Goal: Information Seeking & Learning: Check status

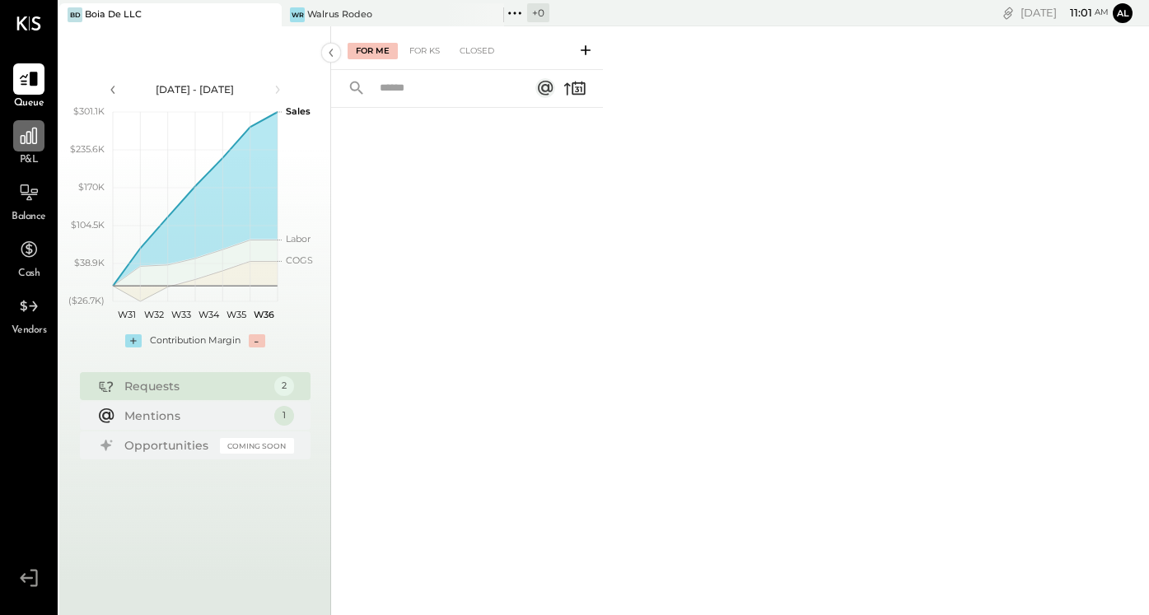
click at [34, 135] on icon at bounding box center [28, 135] width 21 height 21
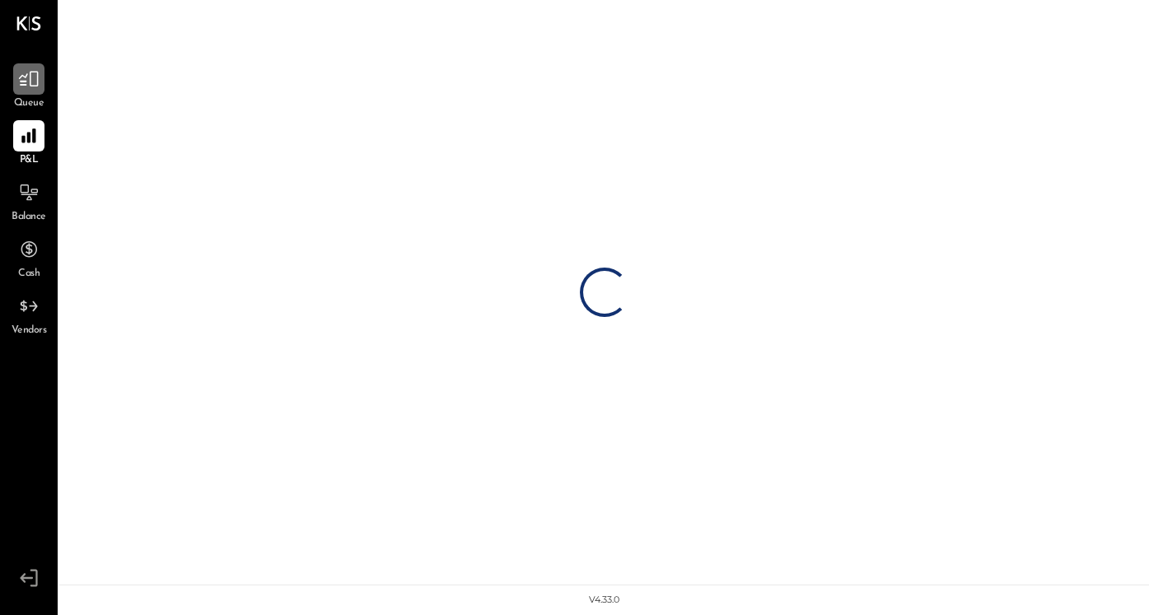
click at [38, 88] on icon at bounding box center [28, 78] width 21 height 21
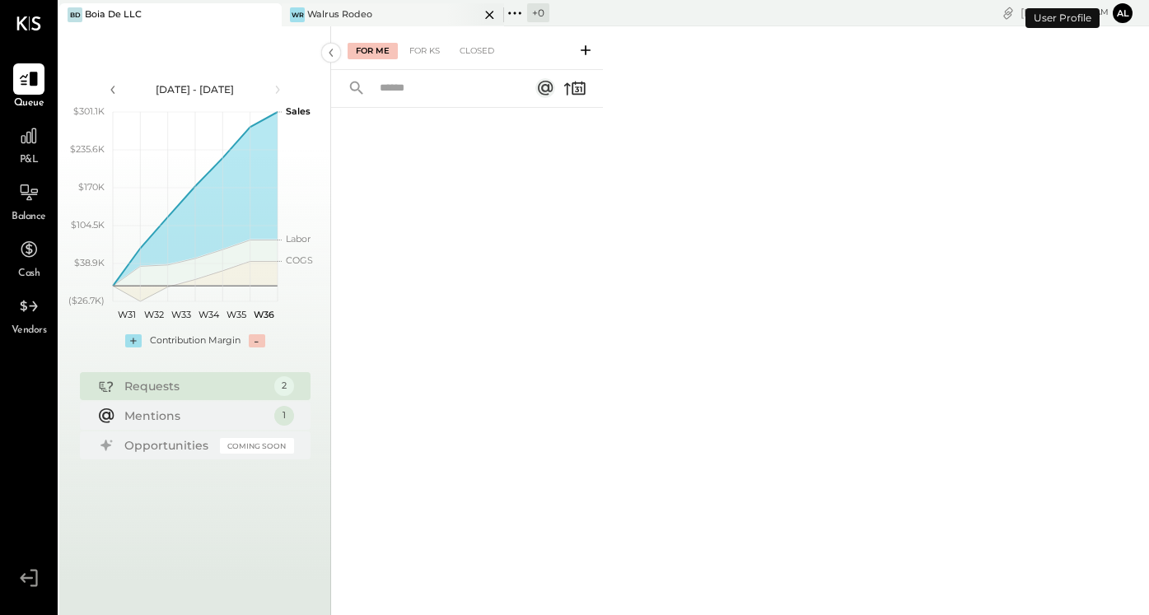
click at [381, 16] on div "WR Walrus Rodeo" at bounding box center [381, 14] width 198 height 15
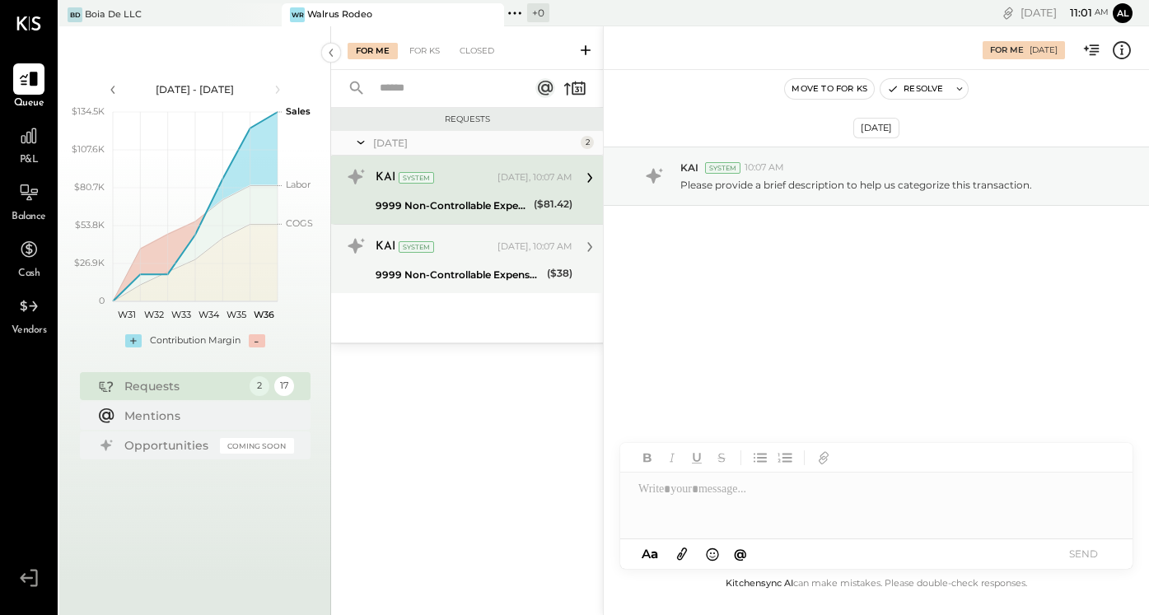
click at [418, 239] on div "KAI System" at bounding box center [434, 247] width 119 height 16
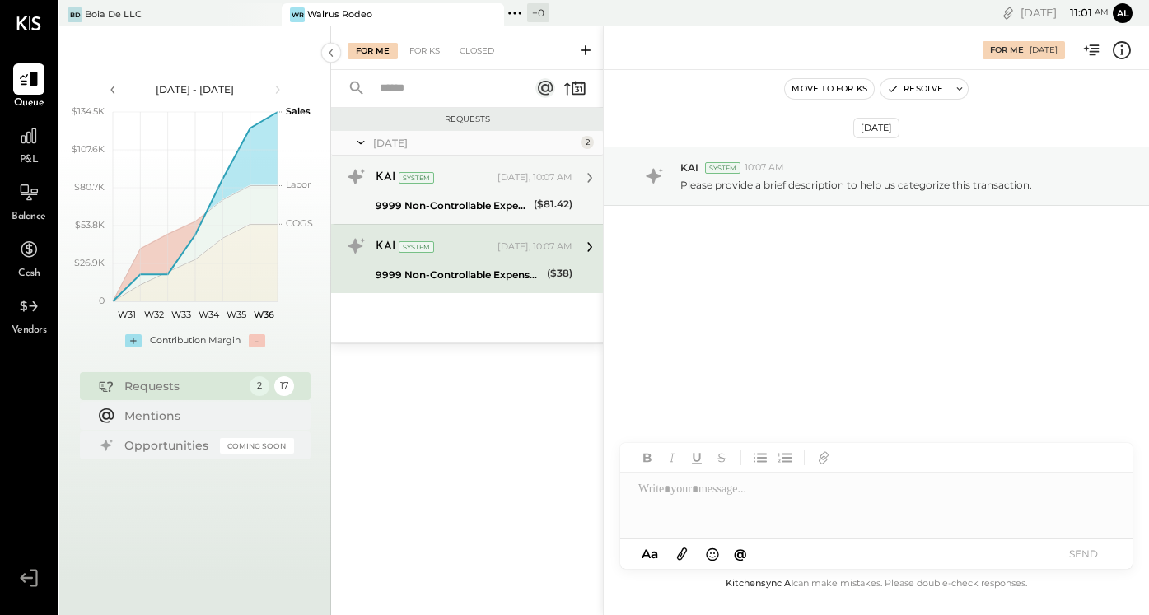
click at [455, 196] on div "9999 Non-Controllable Expenses:Other Income and Expenses:To Be Classified P&L" at bounding box center [451, 206] width 153 height 20
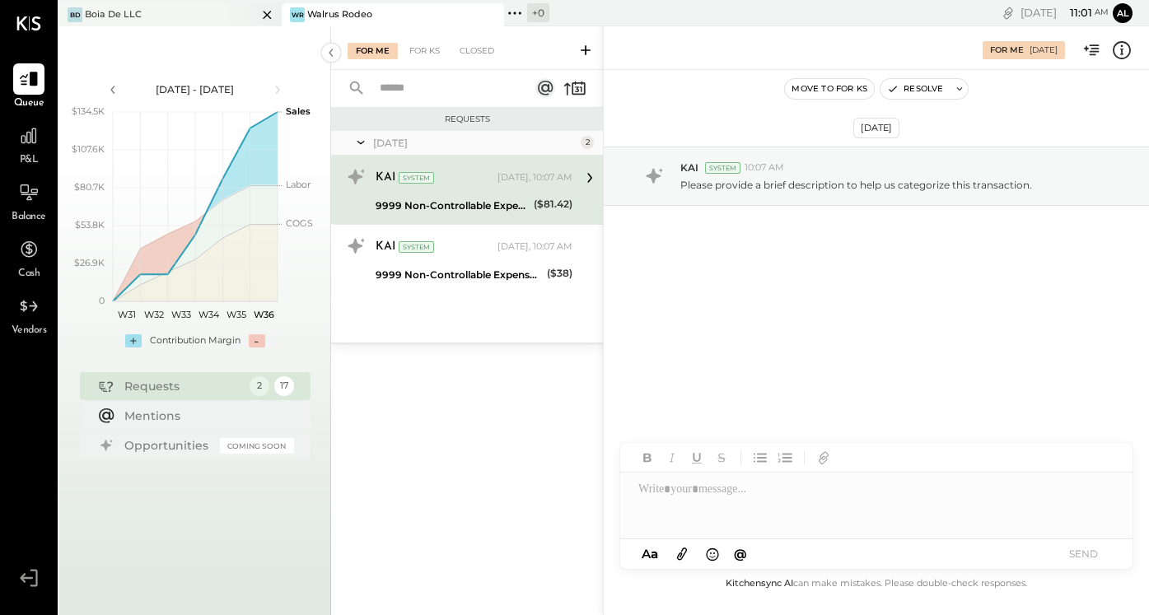
click at [220, 16] on div "BD Boia De LLC" at bounding box center [158, 14] width 198 height 15
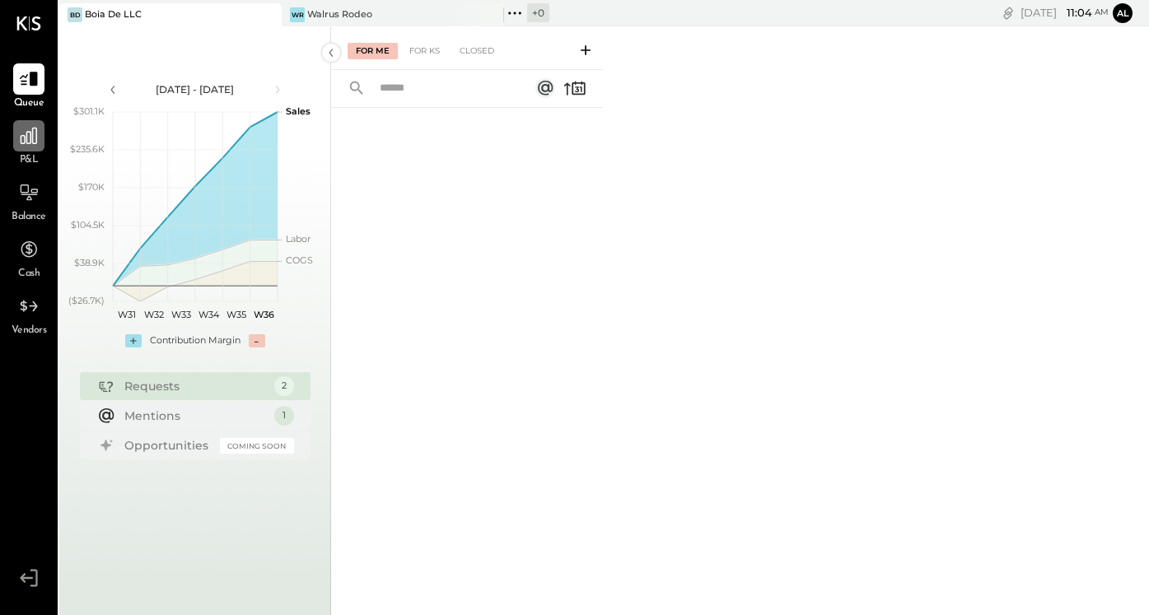
click at [29, 128] on icon at bounding box center [28, 135] width 21 height 21
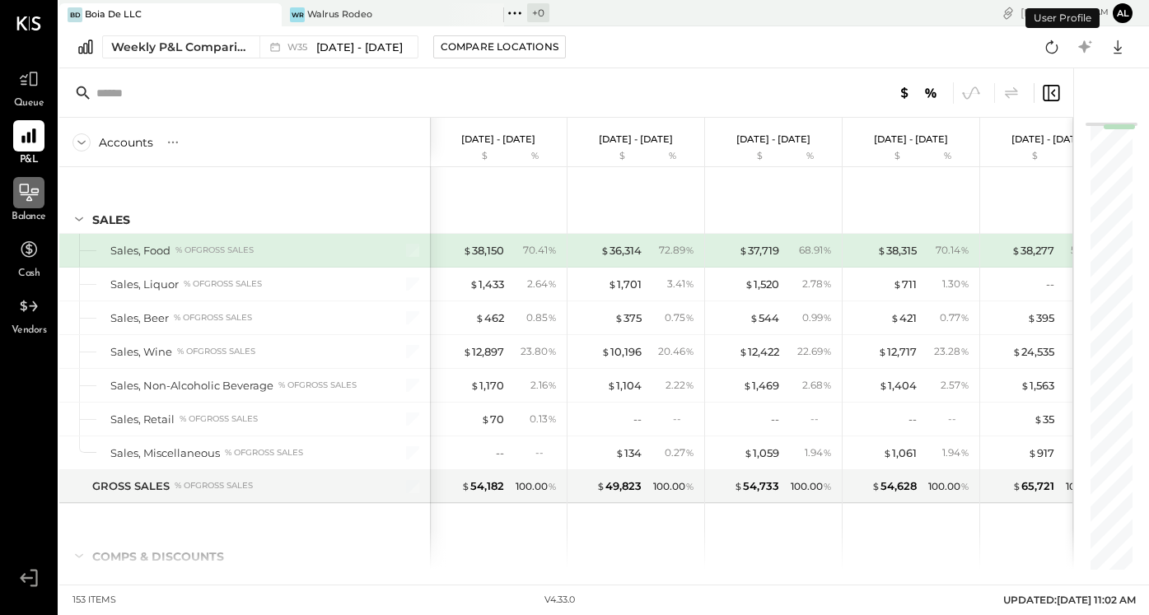
click at [24, 196] on icon at bounding box center [28, 192] width 21 height 21
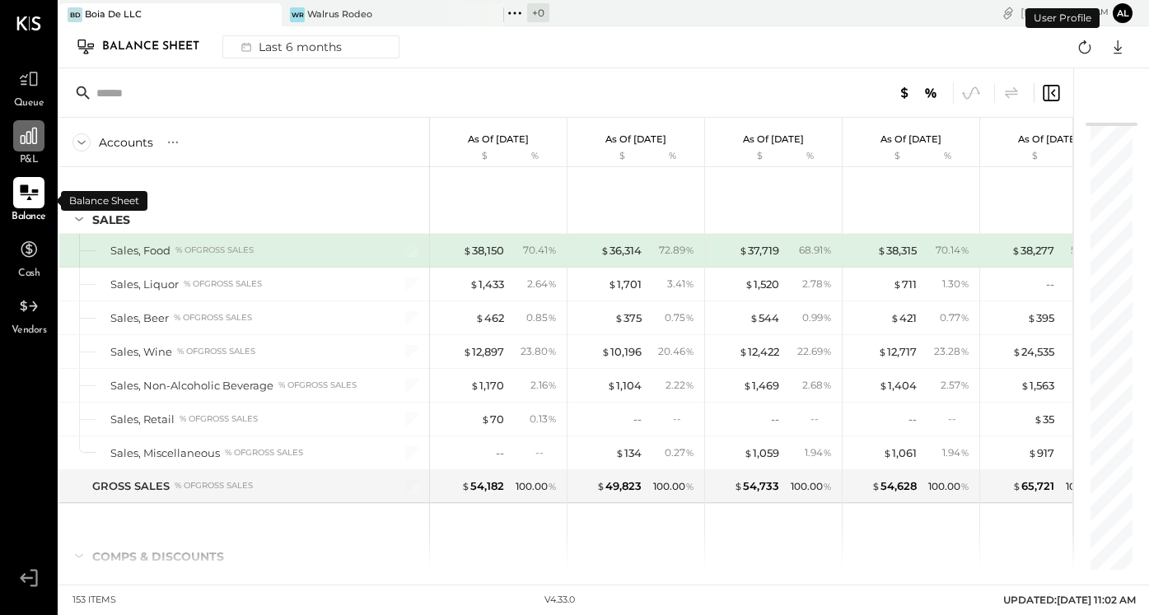
click at [26, 136] on icon at bounding box center [29, 136] width 16 height 16
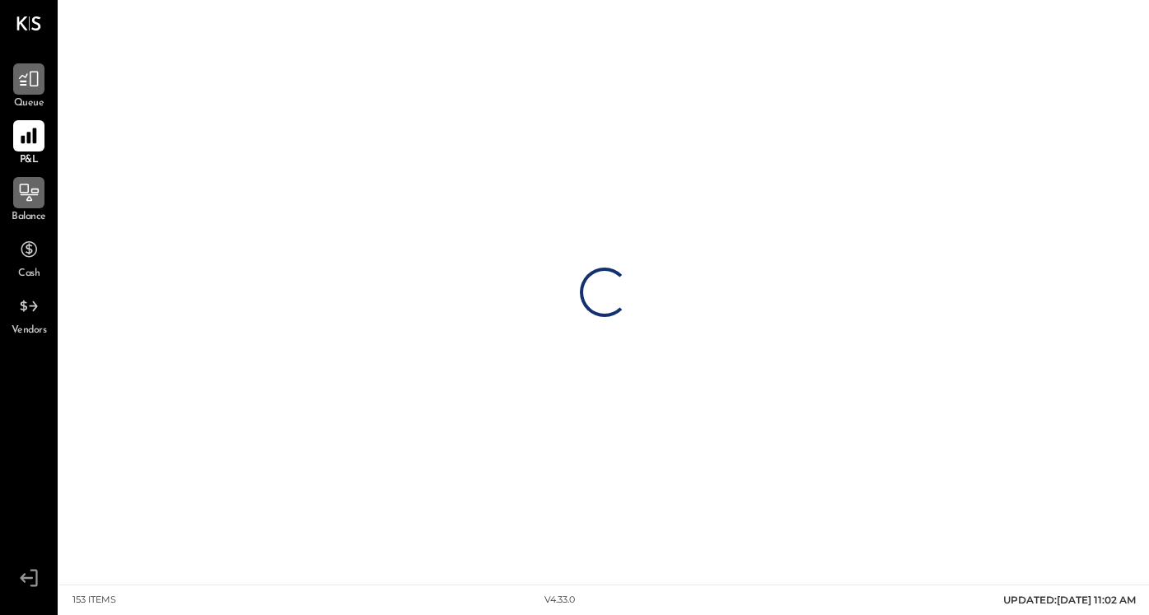
click at [31, 81] on icon at bounding box center [28, 78] width 21 height 21
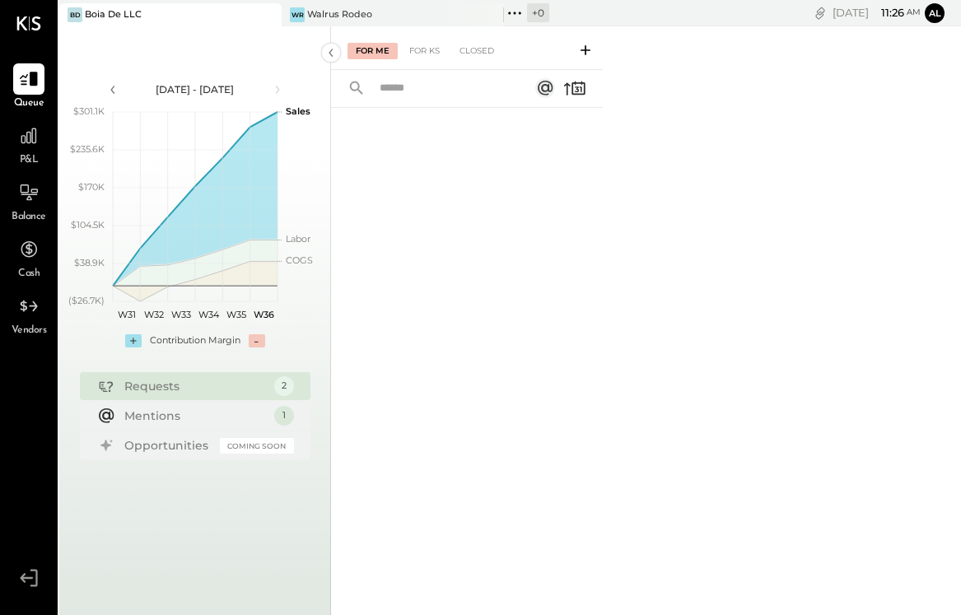
click at [202, 15] on div "BD Boia De LLC" at bounding box center [158, 14] width 198 height 15
click at [417, 1] on div "BD Boia De LLC WR Walrus Rodeo + 0 Pinned Locations ( 2 ) Boia De LLC Walrus Ro…" at bounding box center [314, 13] width 511 height 26
click at [417, 8] on div "WR Walrus Rodeo" at bounding box center [381, 14] width 198 height 15
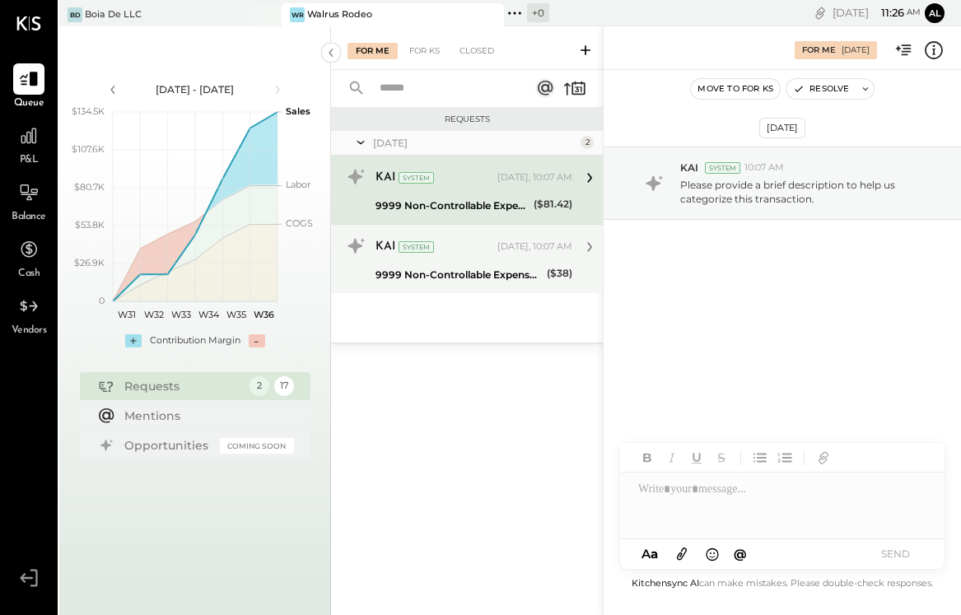
click at [467, 254] on div "KAI System" at bounding box center [434, 247] width 119 height 16
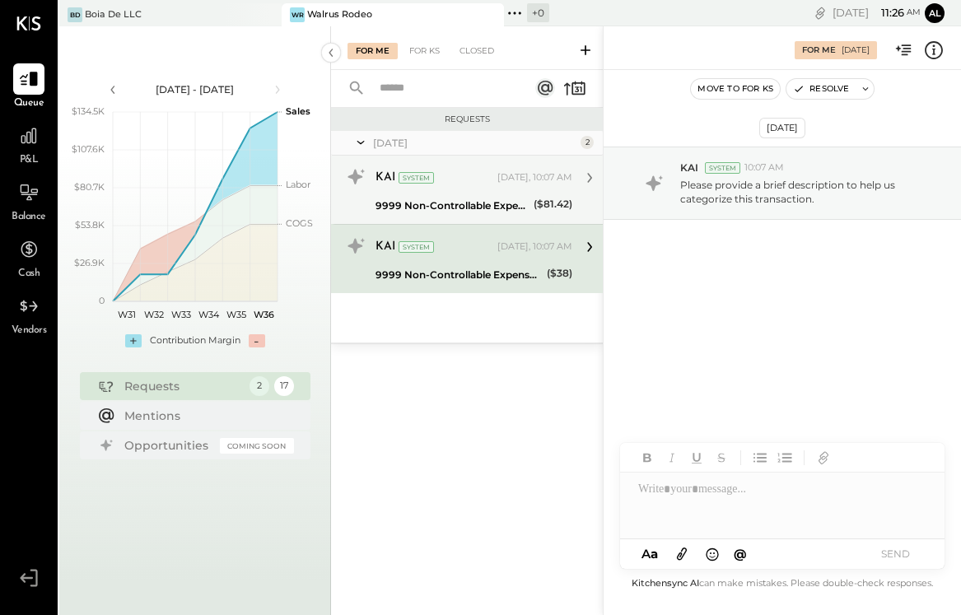
click at [468, 209] on div "9999 Non-Controllable Expenses:Other Income and Expenses:To Be Classified P&L" at bounding box center [451, 206] width 153 height 16
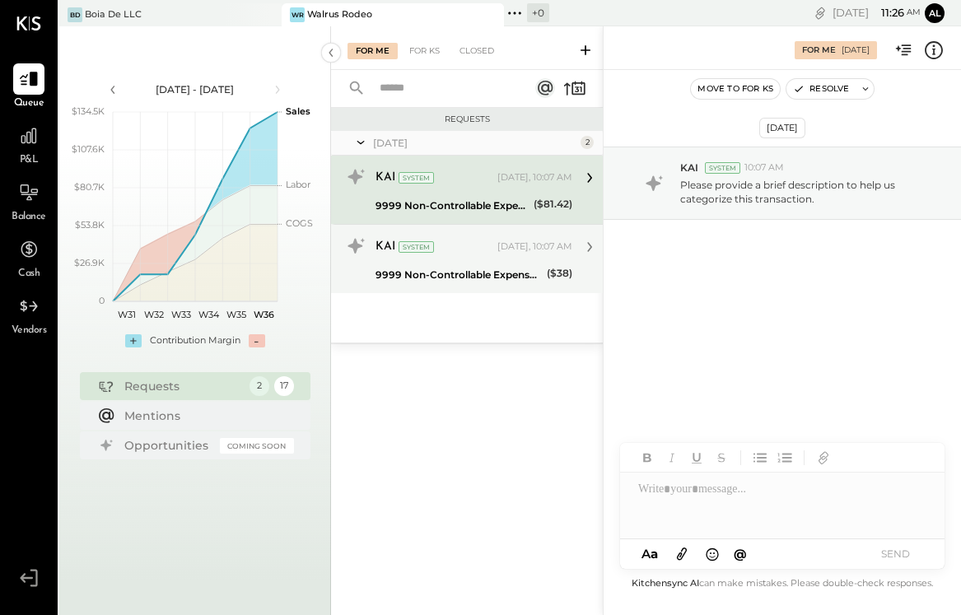
click at [470, 270] on div "9999 Non-Controllable Expenses:Other Income and Expenses:To Be Classified P&L" at bounding box center [458, 275] width 166 height 16
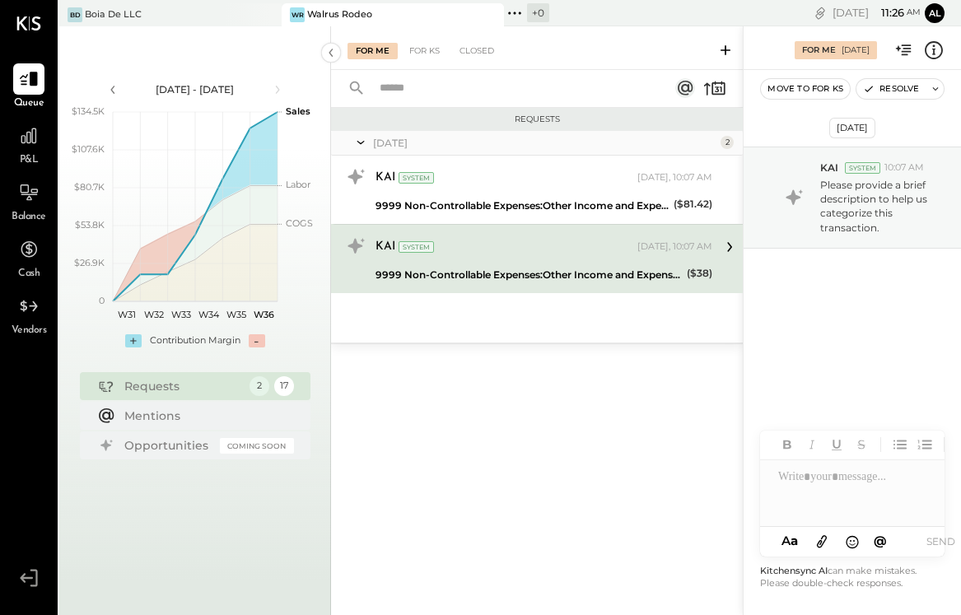
drag, startPoint x: 605, startPoint y: 263, endPoint x: 826, endPoint y: 260, distance: 220.7
click at [826, 260] on div "For Me For KS Closed Requests Today 2 KAI System Today, 10:07 AM 9999 Non-Contr…" at bounding box center [646, 320] width 630 height 589
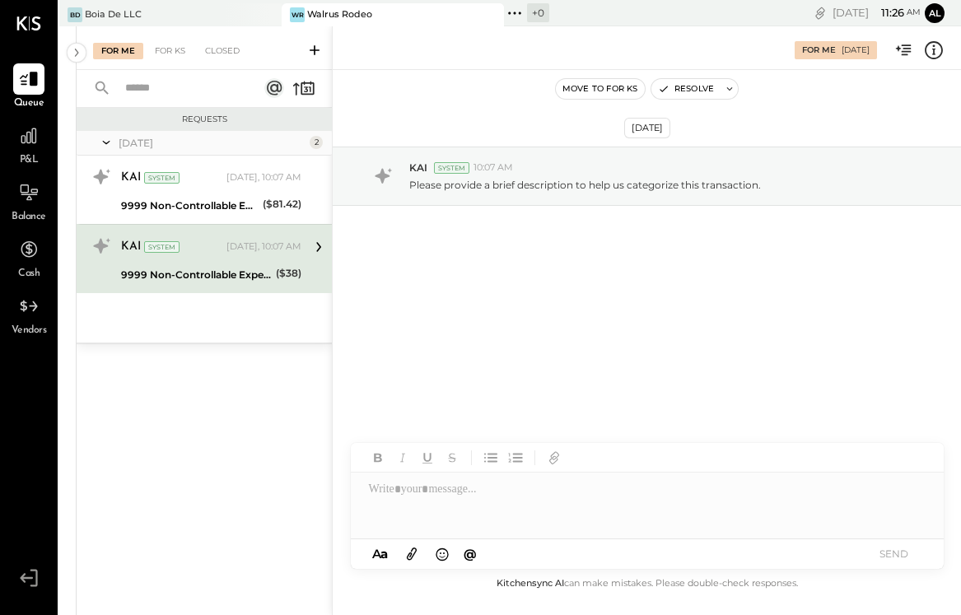
drag, startPoint x: 744, startPoint y: 268, endPoint x: 534, endPoint y: 268, distance: 210.8
click at [534, 268] on div "For Me For KS Closed Requests Today 2 KAI System Today, 10:07 AM 9999 Non-Contr…" at bounding box center [519, 320] width 884 height 589
click at [167, 55] on div "For KS" at bounding box center [170, 51] width 47 height 16
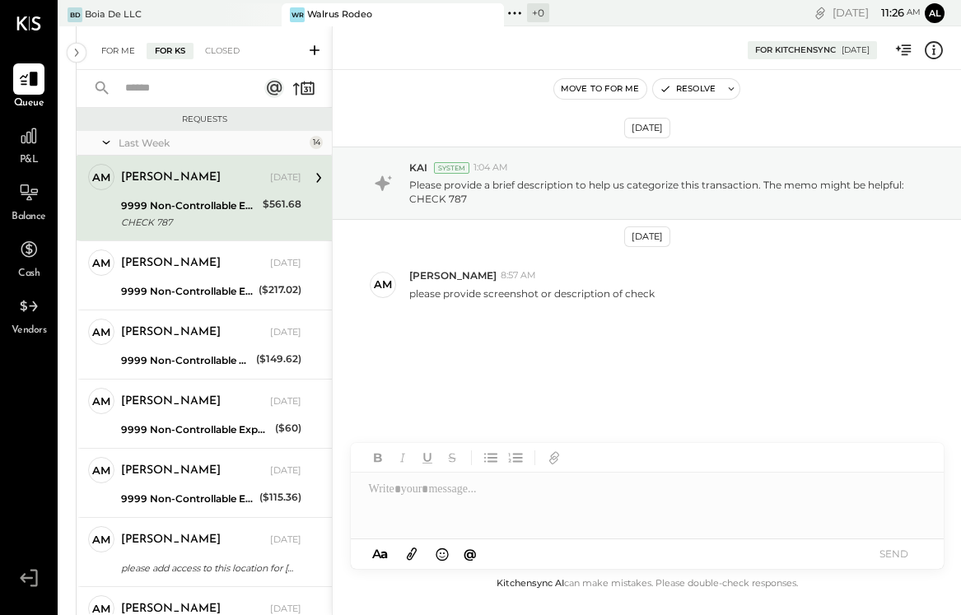
click at [110, 52] on div "For Me" at bounding box center [118, 51] width 50 height 16
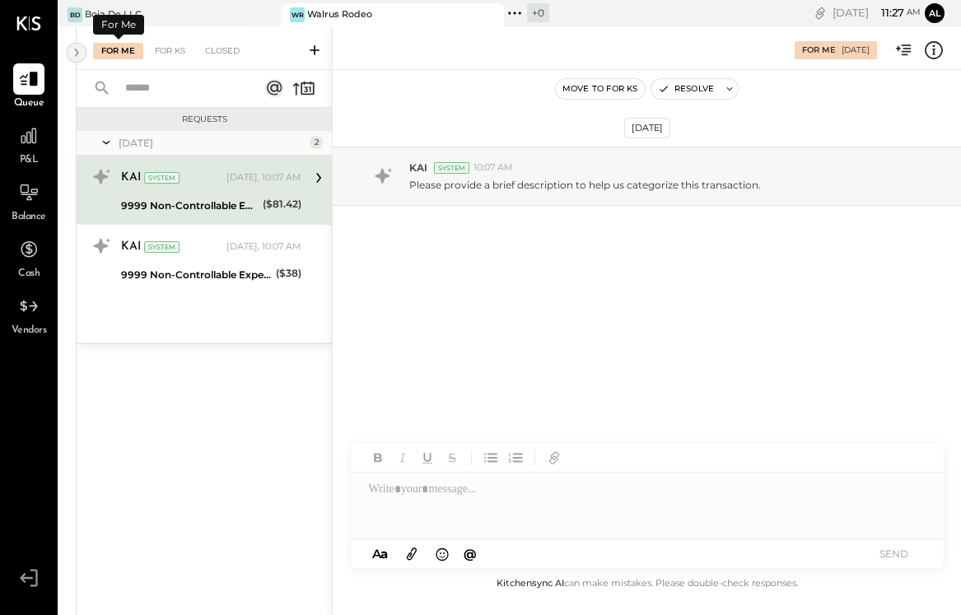
click at [74, 52] on icon at bounding box center [77, 53] width 18 height 30
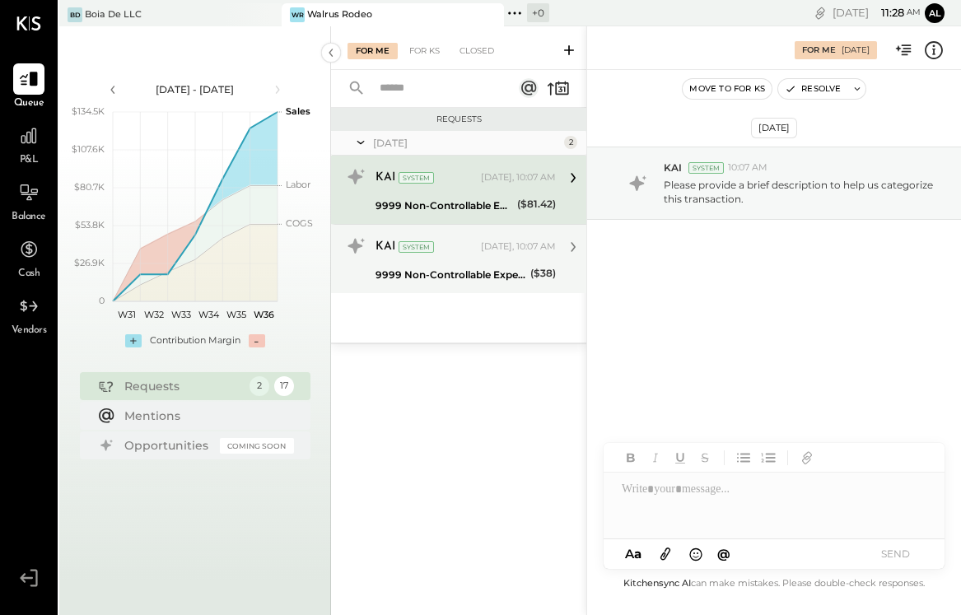
click at [506, 260] on div "KAI System Today, 10:07 AM" at bounding box center [465, 247] width 180 height 28
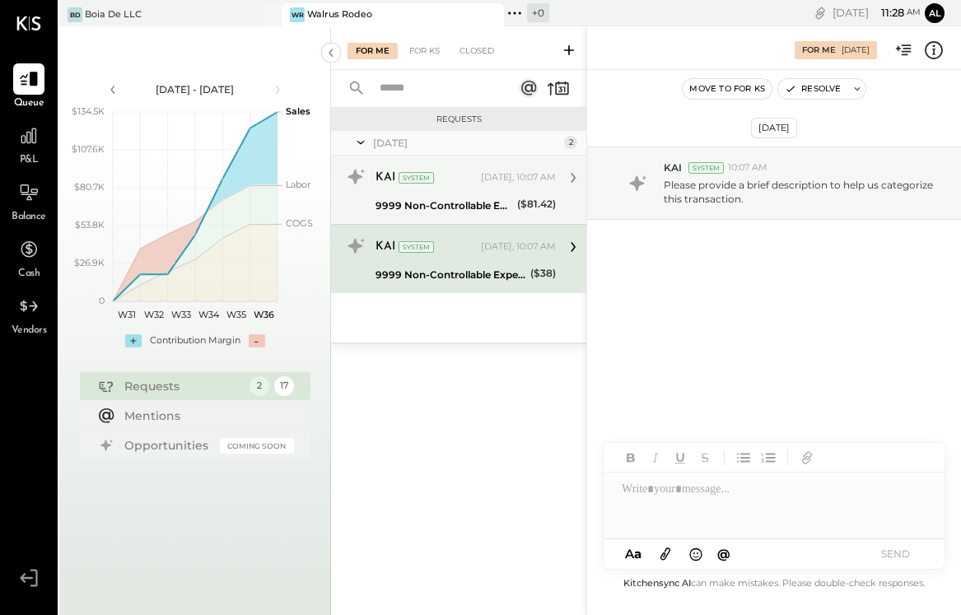
click at [500, 198] on div "9999 Non-Controllable Expenses:Other Income and Expenses:To Be Classified P&L" at bounding box center [443, 206] width 137 height 16
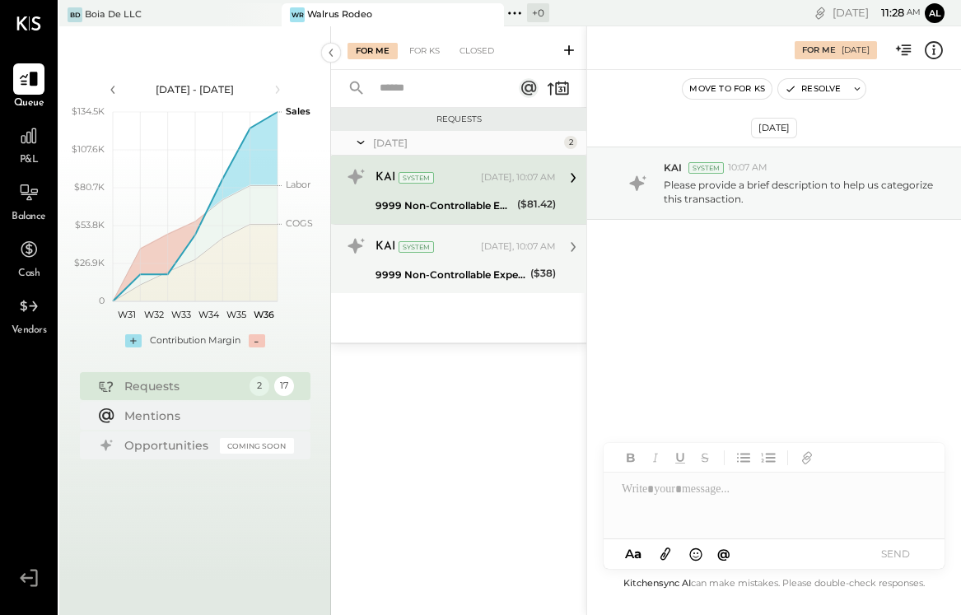
click at [499, 257] on div "KAI System Today, 10:07 AM" at bounding box center [465, 246] width 180 height 23
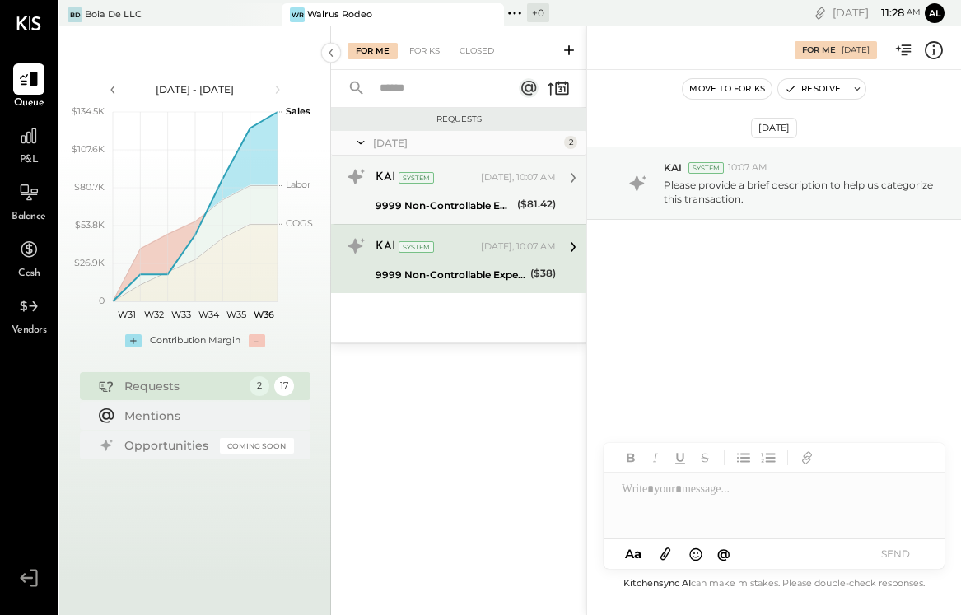
click at [488, 214] on div "9999 Non-Controllable Expenses:Other Income and Expenses:To Be Classified P&L" at bounding box center [443, 206] width 137 height 20
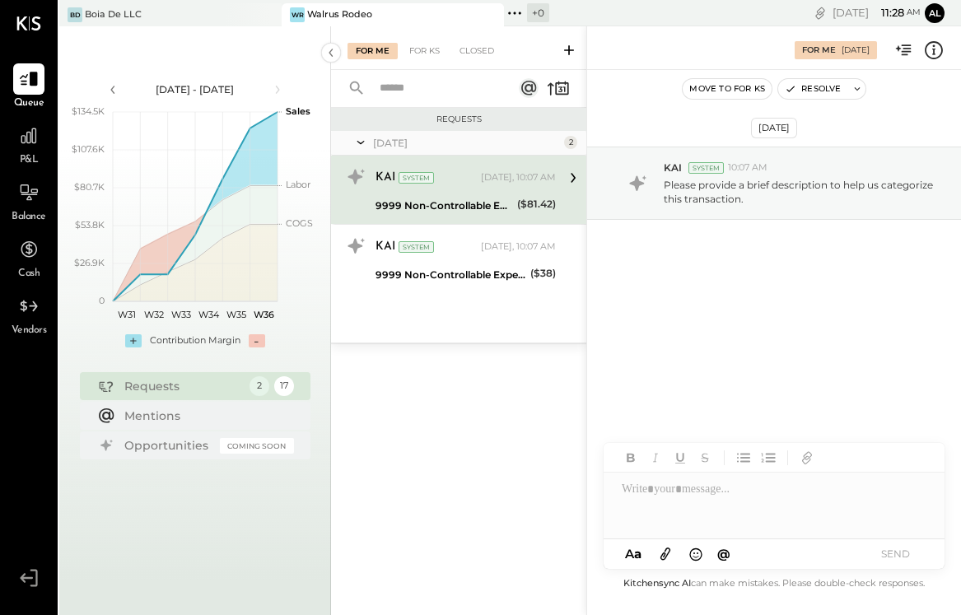
click at [430, 59] on div "For Me For KS Closed" at bounding box center [458, 48] width 255 height 44
click at [430, 56] on div "For KS" at bounding box center [424, 51] width 47 height 16
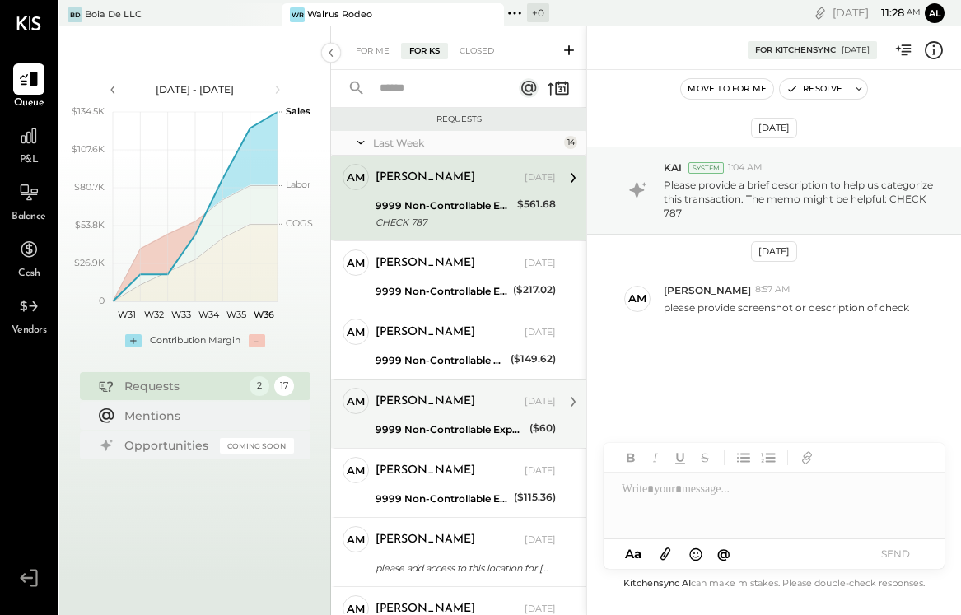
scroll to position [46, 0]
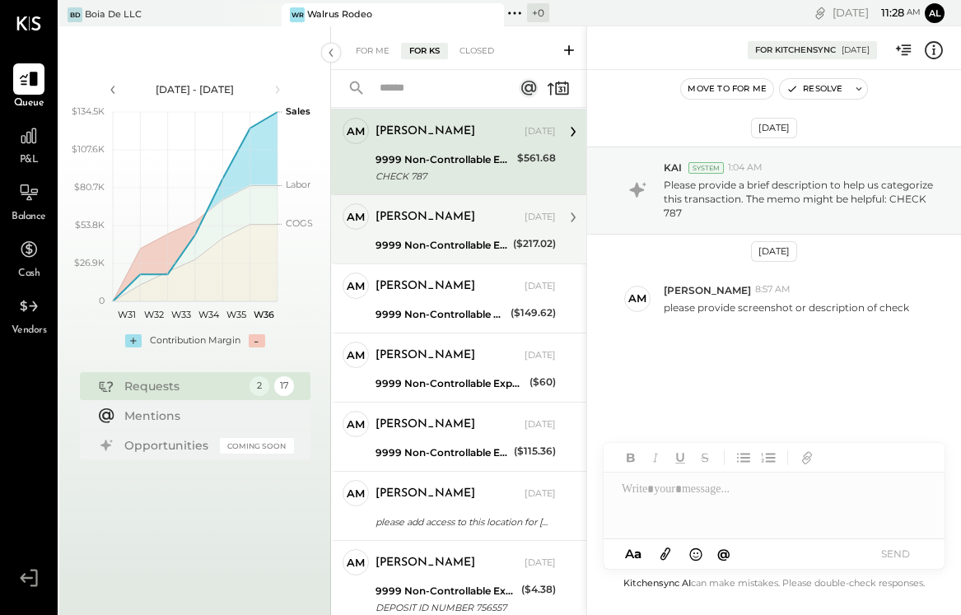
click at [481, 246] on div "9999 Non-Controllable Expenses:Other Income and Expenses:To Be Classified P&L" at bounding box center [441, 245] width 133 height 16
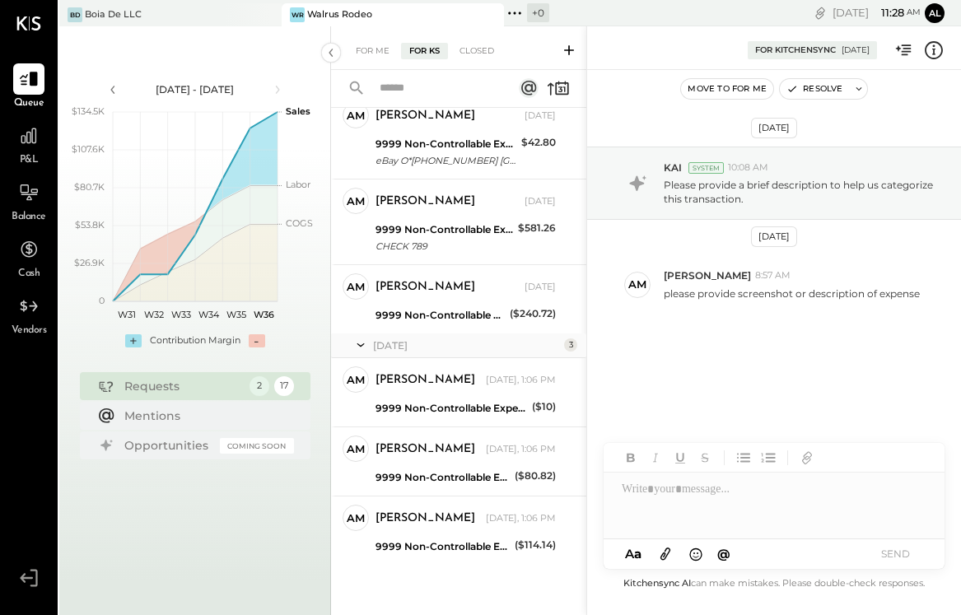
scroll to position [921, 0]
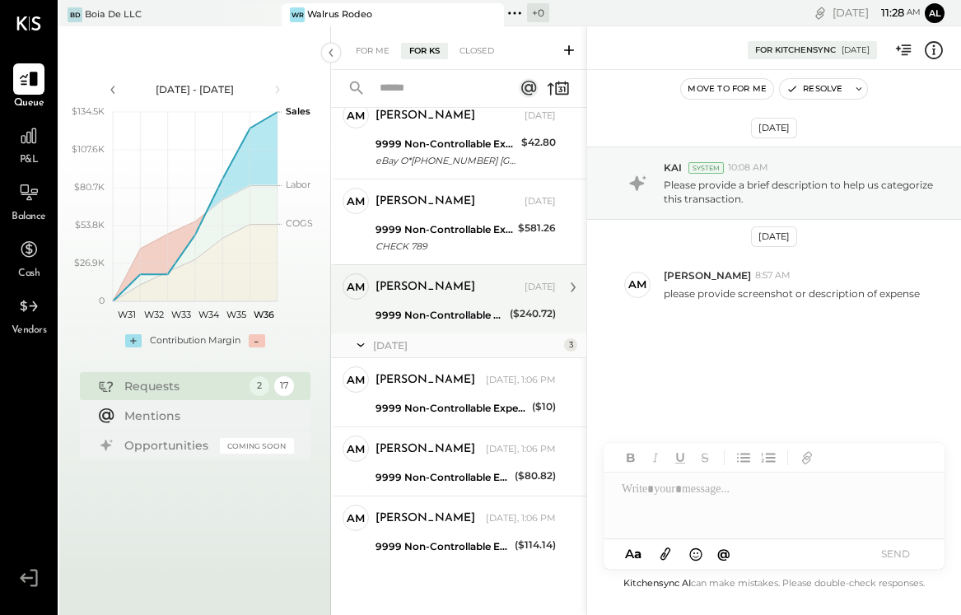
click at [450, 314] on div "9999 Non-Controllable Expenses:Other Income and Expenses:To Be Classified P&L" at bounding box center [439, 315] width 129 height 16
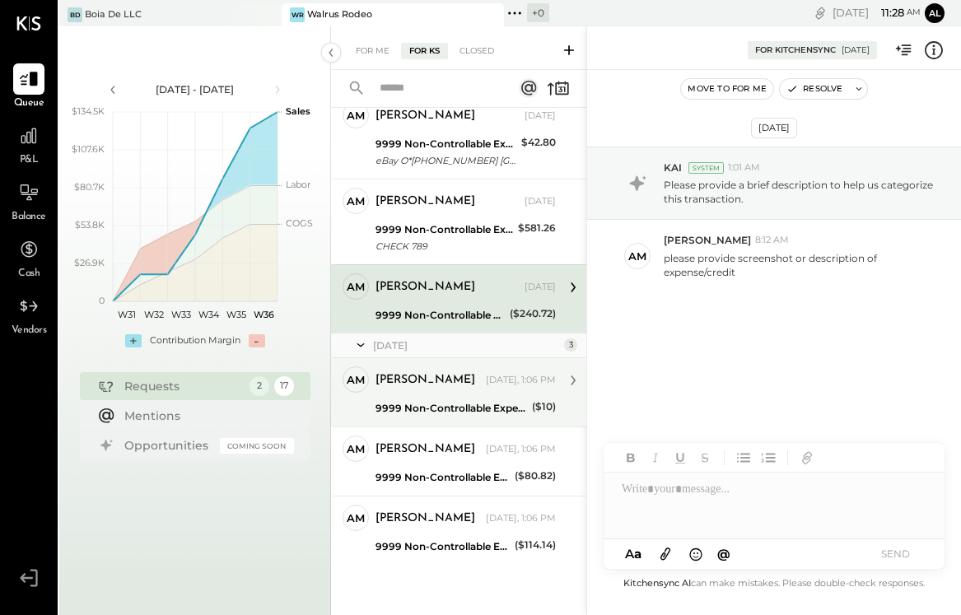
click at [458, 413] on div "9999 Non-Controllable Expenses:Other Income and Expenses:To Be Classified P&L" at bounding box center [451, 408] width 152 height 16
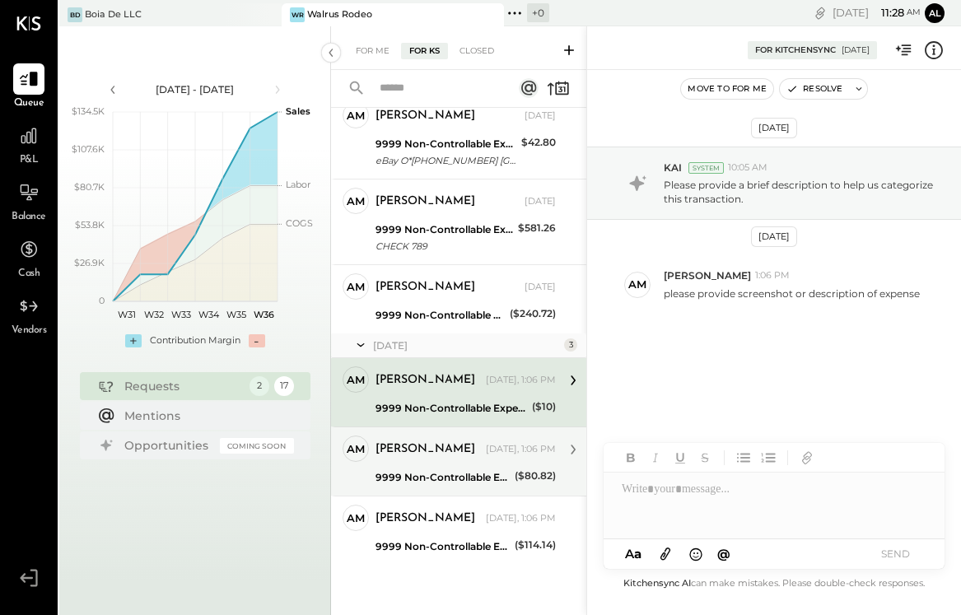
click at [436, 484] on div "9999 Non-Controllable Expenses:Other Income and Expenses:To Be Classified P&L" at bounding box center [442, 477] width 134 height 16
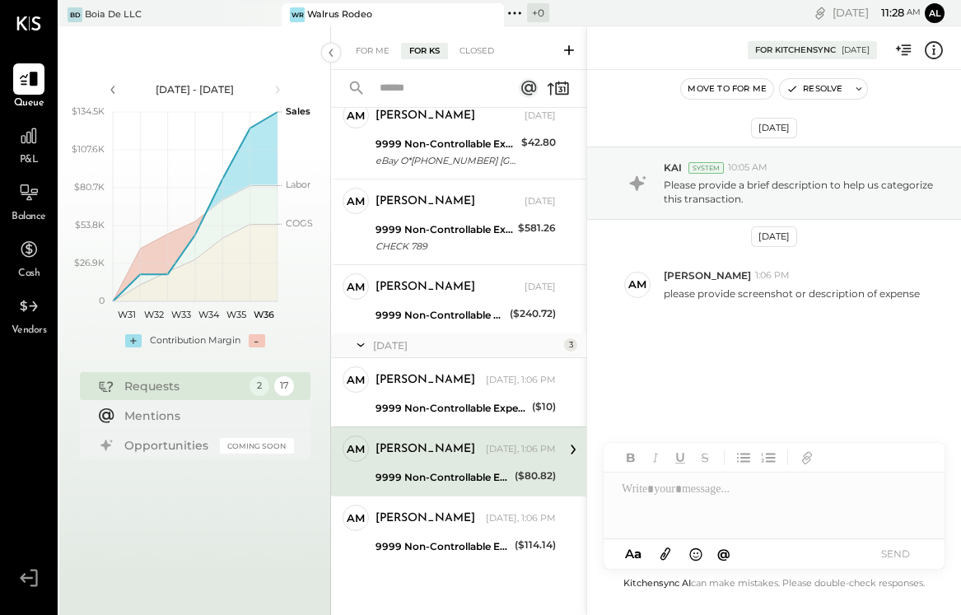
click at [940, 48] on icon at bounding box center [933, 50] width 21 height 21
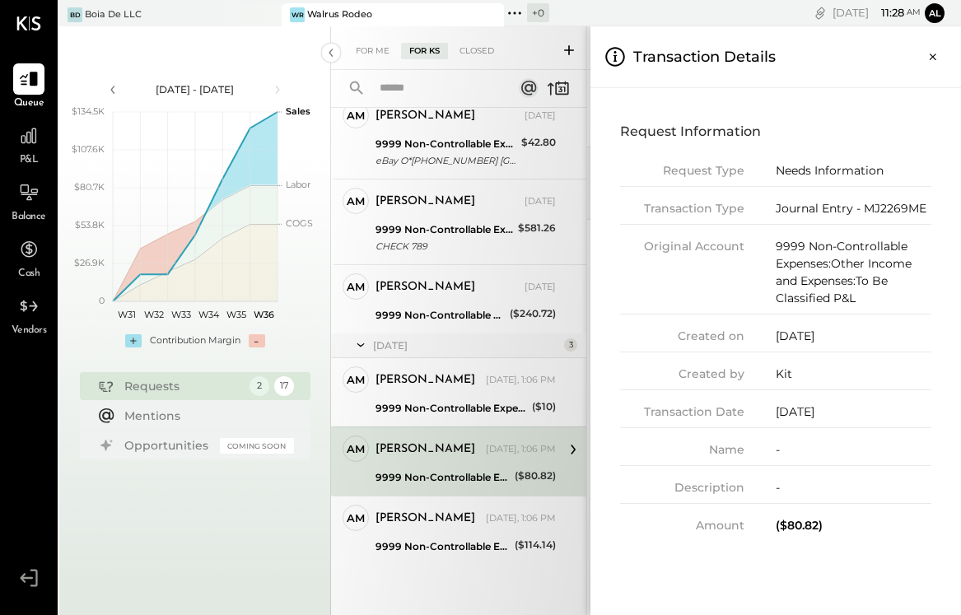
click at [490, 407] on div "For Me For KS Closed Requests Last Week 14 AM Alex Meyer Owner Alex Meyer Sep 0…" at bounding box center [646, 320] width 630 height 589
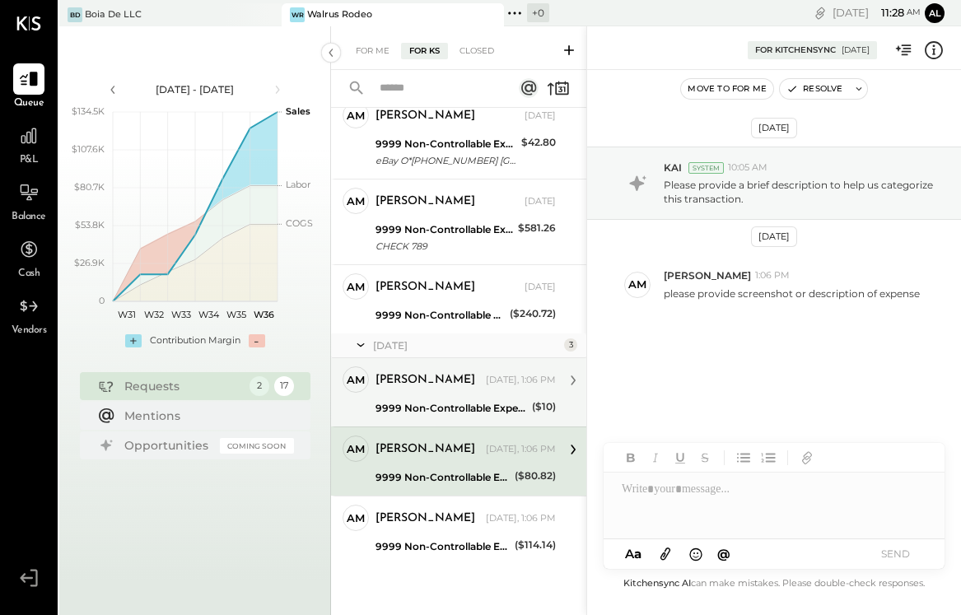
click at [486, 403] on div "9999 Non-Controllable Expenses:Other Income and Expenses:To Be Classified P&L" at bounding box center [451, 408] width 152 height 16
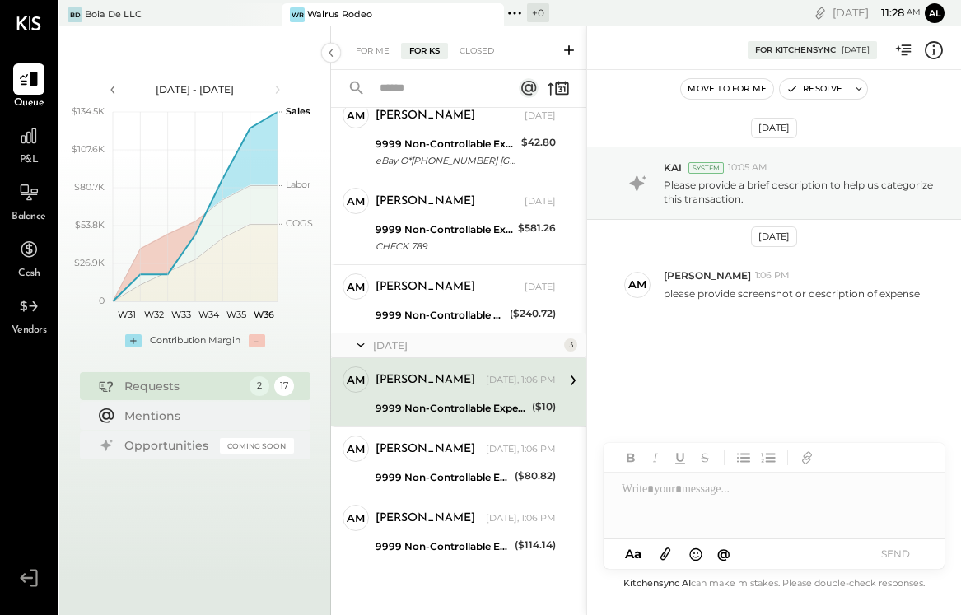
click at [931, 56] on icon at bounding box center [933, 50] width 21 height 21
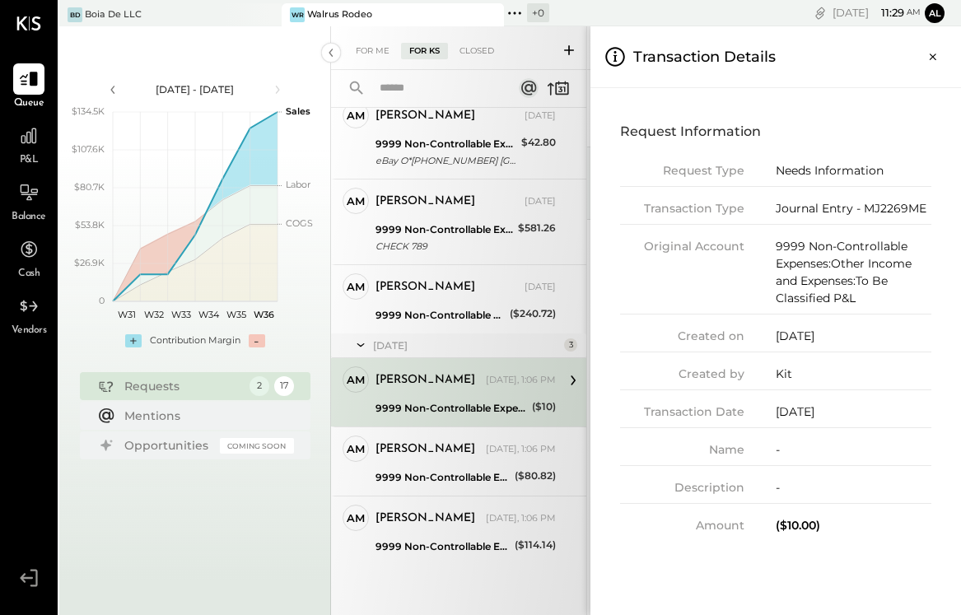
click at [528, 420] on div "For Me For KS Closed Requests Last Week 14 AM Alex Meyer Owner Alex Meyer Sep 0…" at bounding box center [646, 320] width 630 height 589
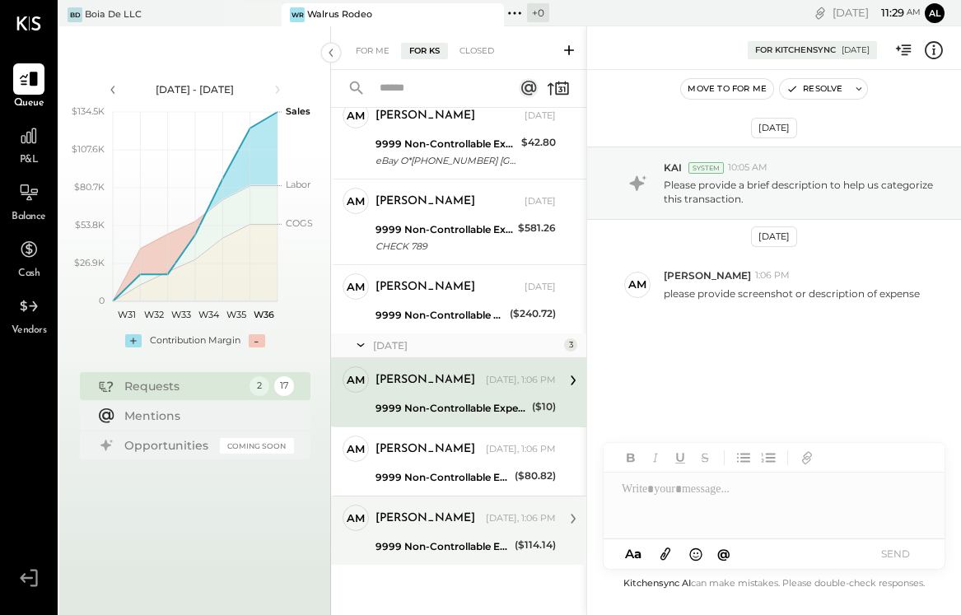
click at [517, 551] on div "($114.14)" at bounding box center [535, 545] width 41 height 16
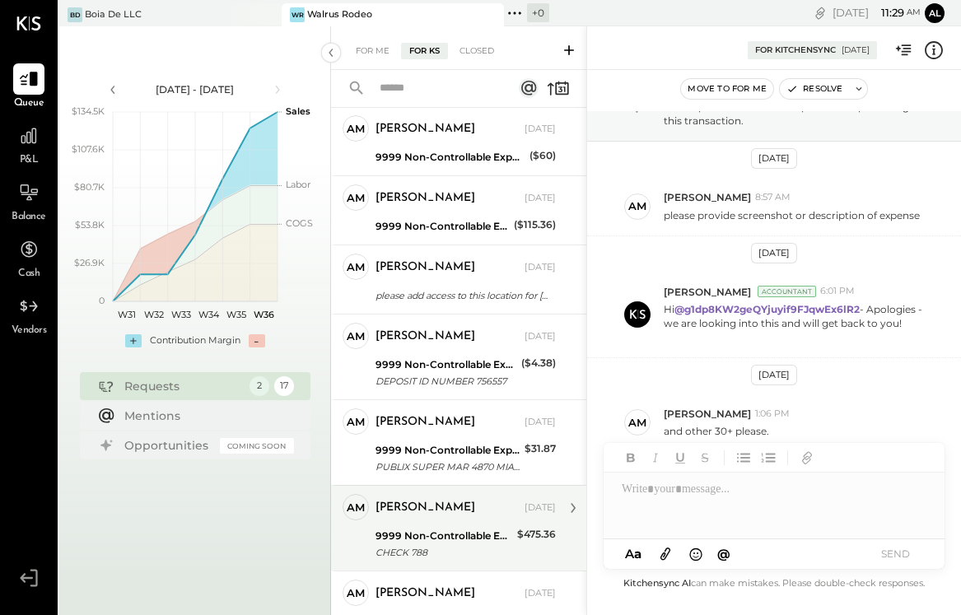
scroll to position [249, 0]
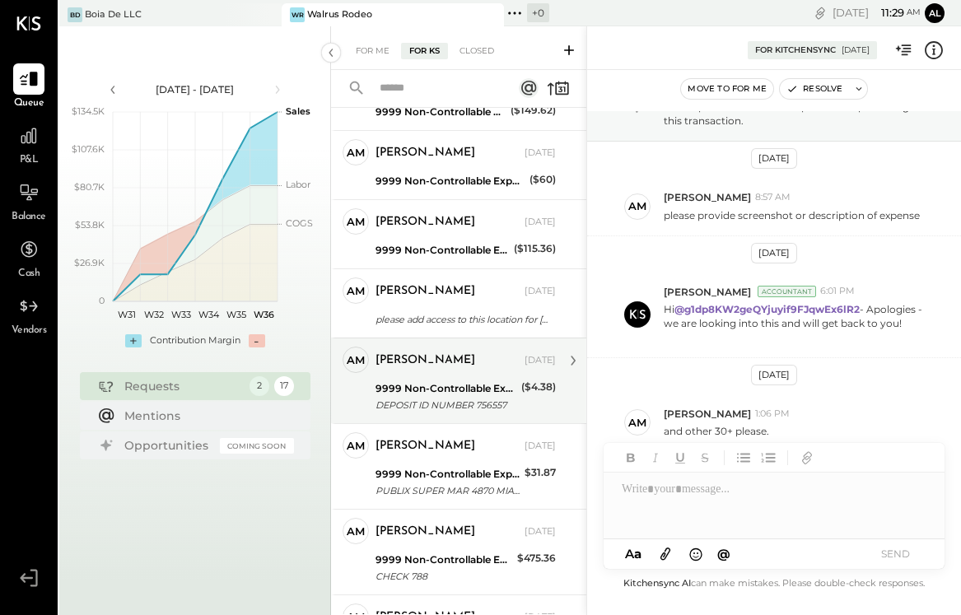
click at [489, 388] on div "9999 Non-Controllable Expenses:Other Income and Expenses:To Be Classified P&L" at bounding box center [445, 388] width 141 height 16
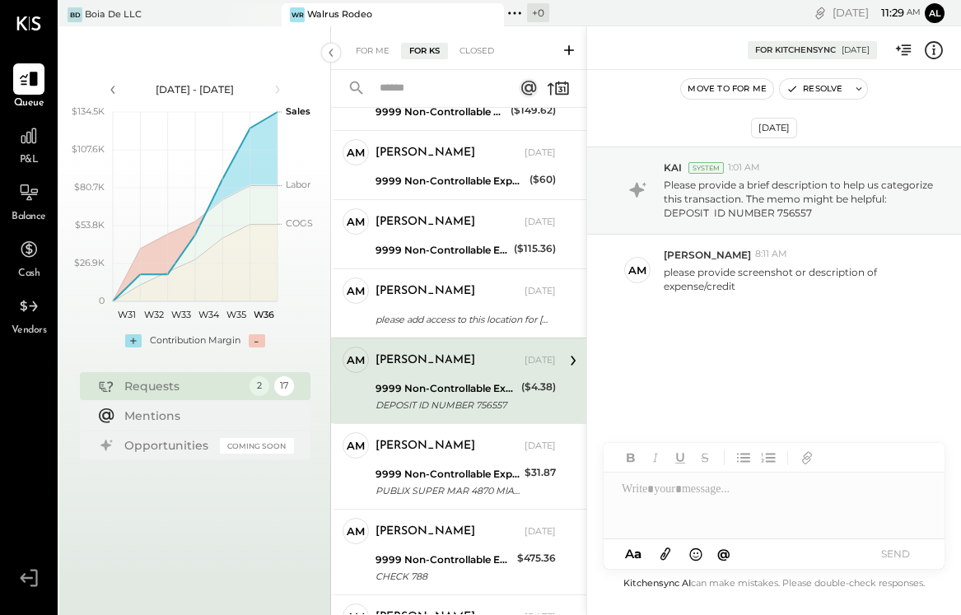
click at [931, 54] on icon at bounding box center [933, 50] width 21 height 21
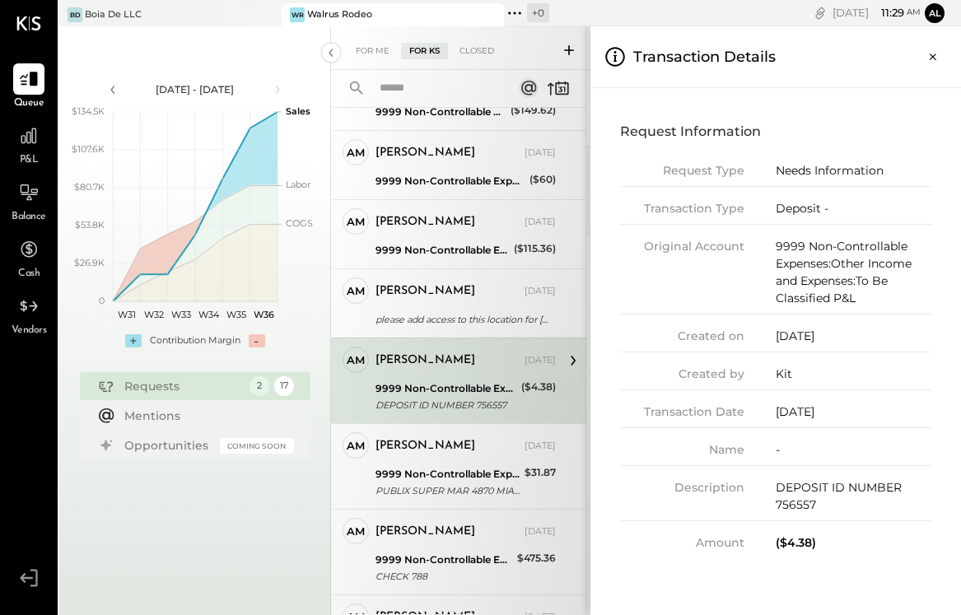
click at [510, 262] on div "For Me For KS Closed Requests Last Week 14 AM Alex Meyer Owner Alex Meyer Sep 0…" at bounding box center [646, 320] width 630 height 589
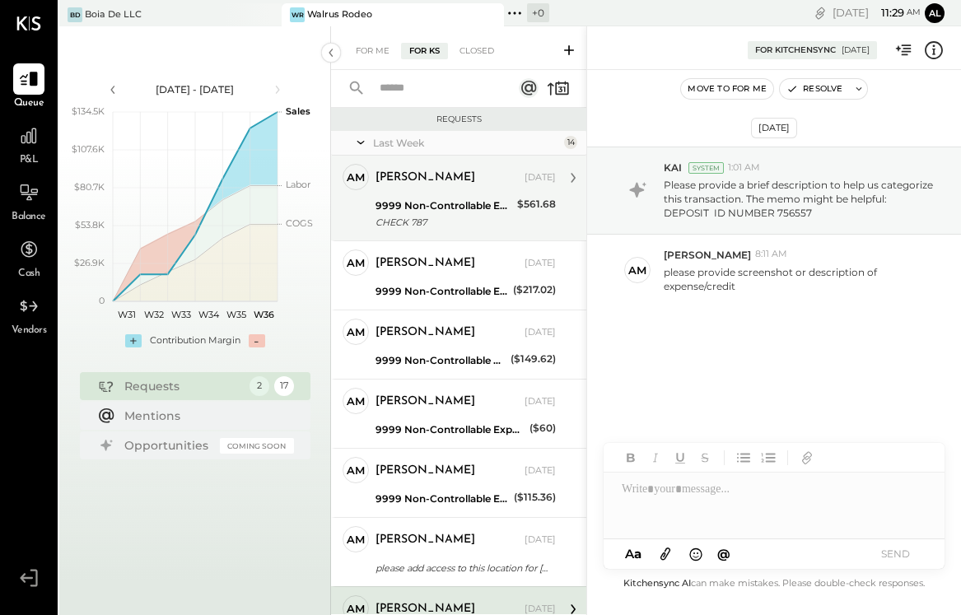
click at [451, 218] on div "CHECK 787" at bounding box center [443, 222] width 137 height 16
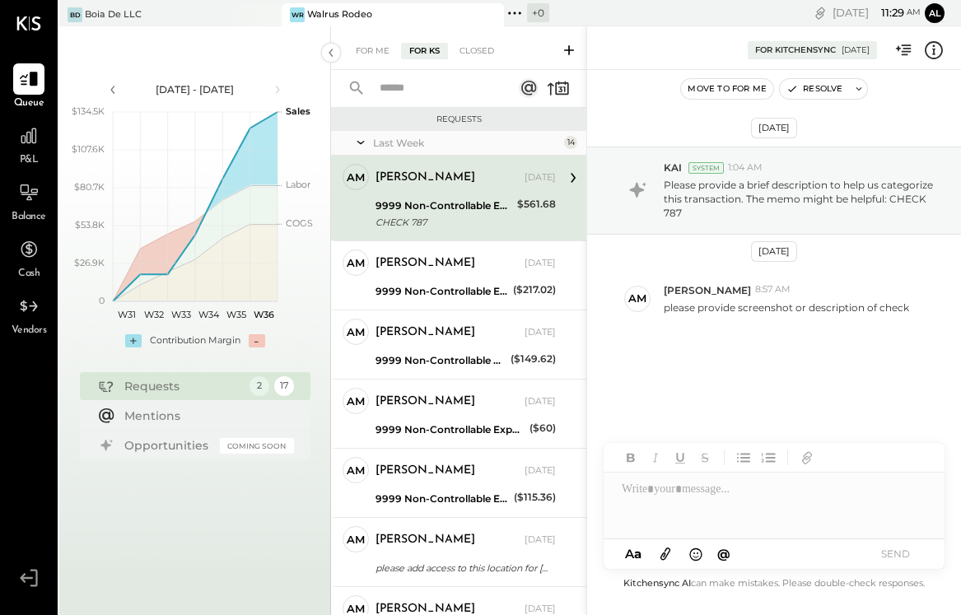
click at [940, 54] on icon at bounding box center [933, 50] width 21 height 21
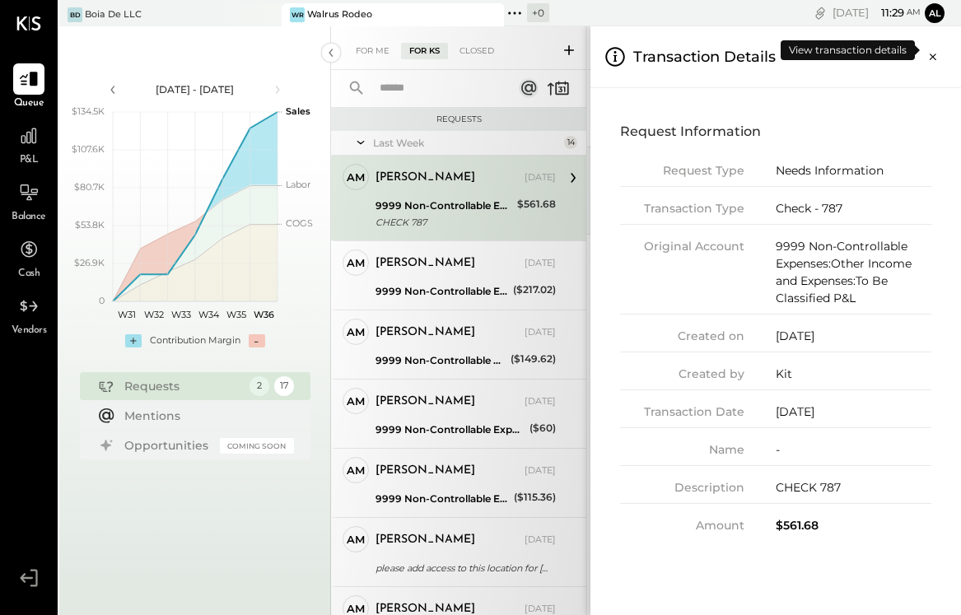
click at [940, 54] on icon "Close panel" at bounding box center [933, 57] width 16 height 16
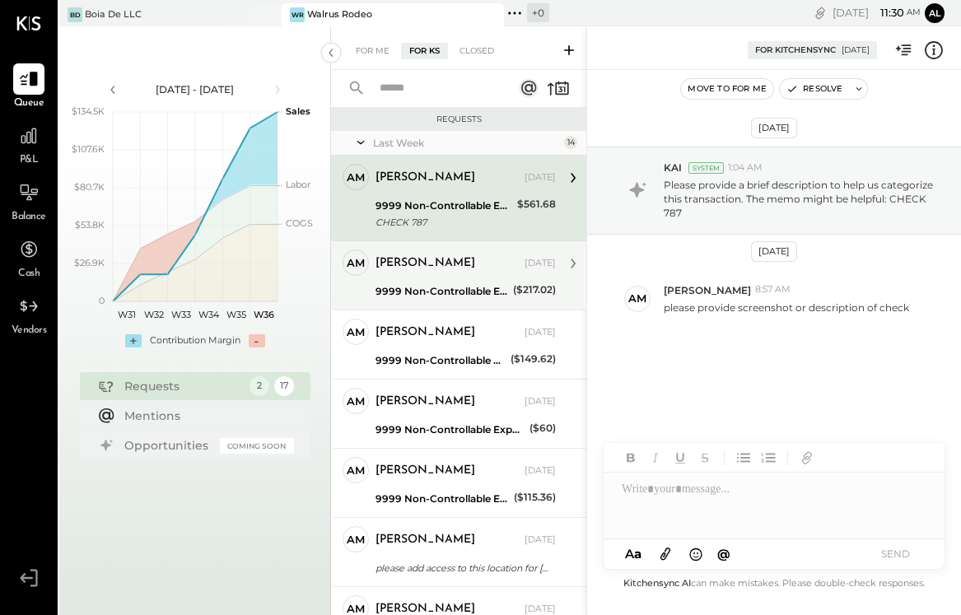
click at [450, 293] on div "9999 Non-Controllable Expenses:Other Income and Expenses:To Be Classified P&L" at bounding box center [441, 291] width 133 height 16
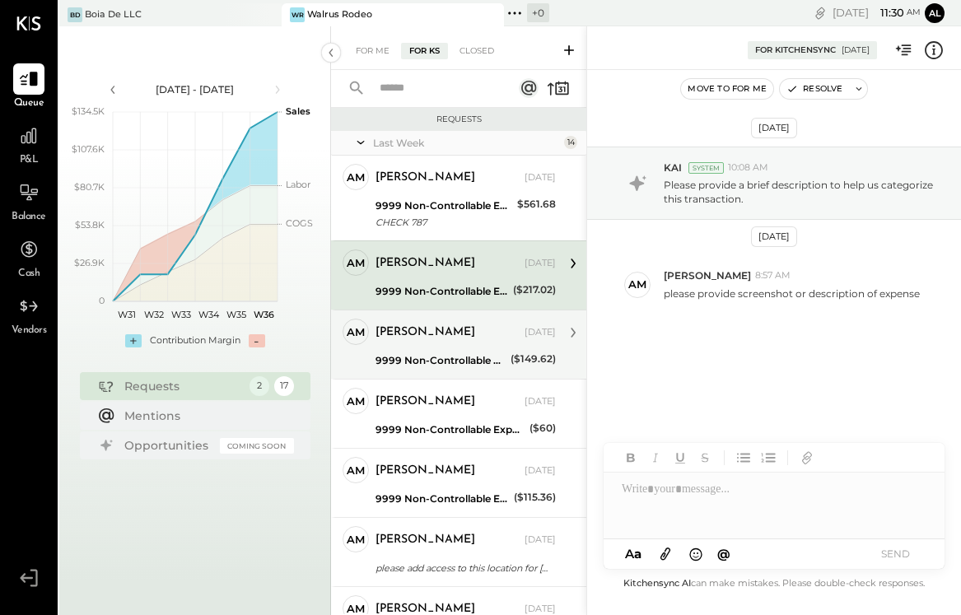
click at [441, 371] on div "AM Alex Meyer Owner Alex Meyer Sep 02, 2025 9999 Non-Controllable Expenses:Othe…" at bounding box center [458, 344] width 255 height 69
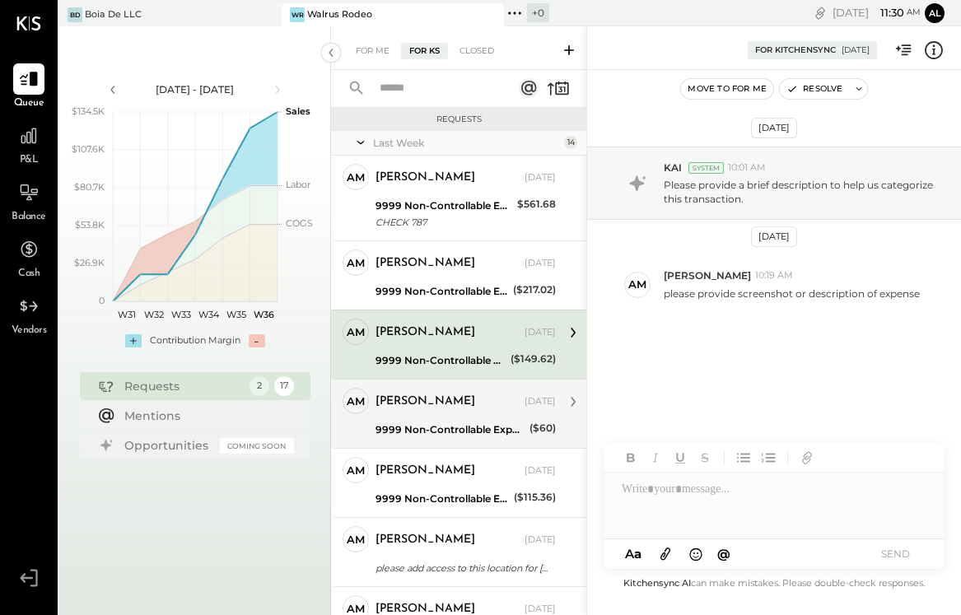
click at [431, 417] on div "Alex Meyer Sep 02, 2025 9999 Non-Controllable Expenses:Other Income and Expense…" at bounding box center [465, 414] width 180 height 52
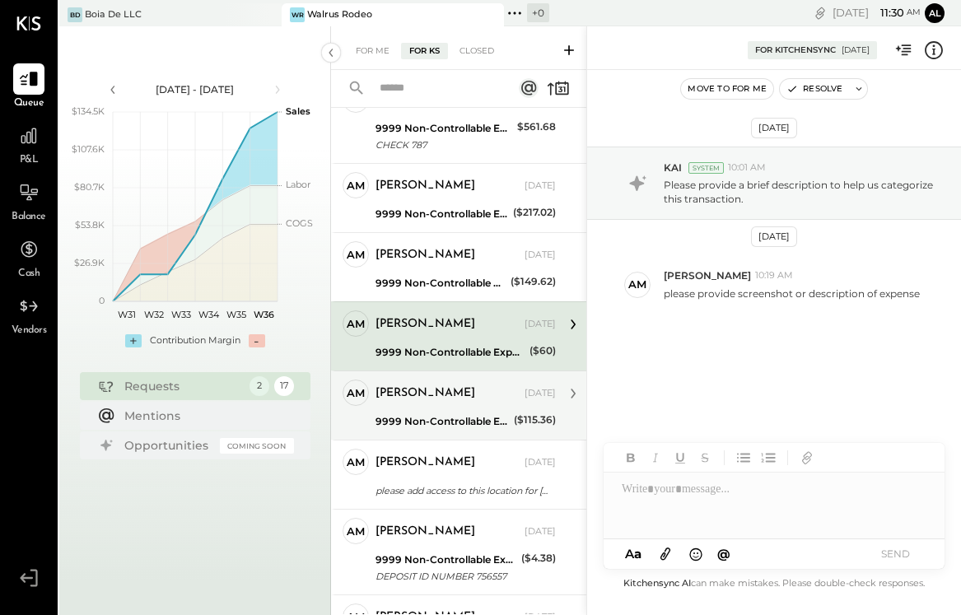
click at [429, 417] on div "9999 Non-Controllable Expenses:Other Income and Expenses:To Be Classified P&L" at bounding box center [441, 421] width 133 height 16
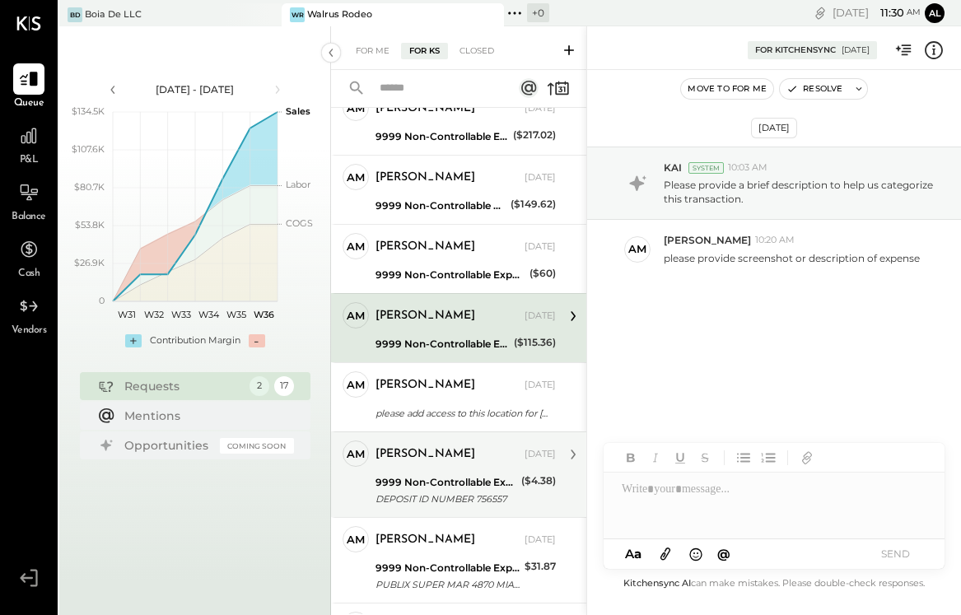
scroll to position [154, 0]
click at [434, 483] on div "9999 Non-Controllable Expenses:Other Income and Expenses:To Be Classified P&L" at bounding box center [445, 483] width 141 height 16
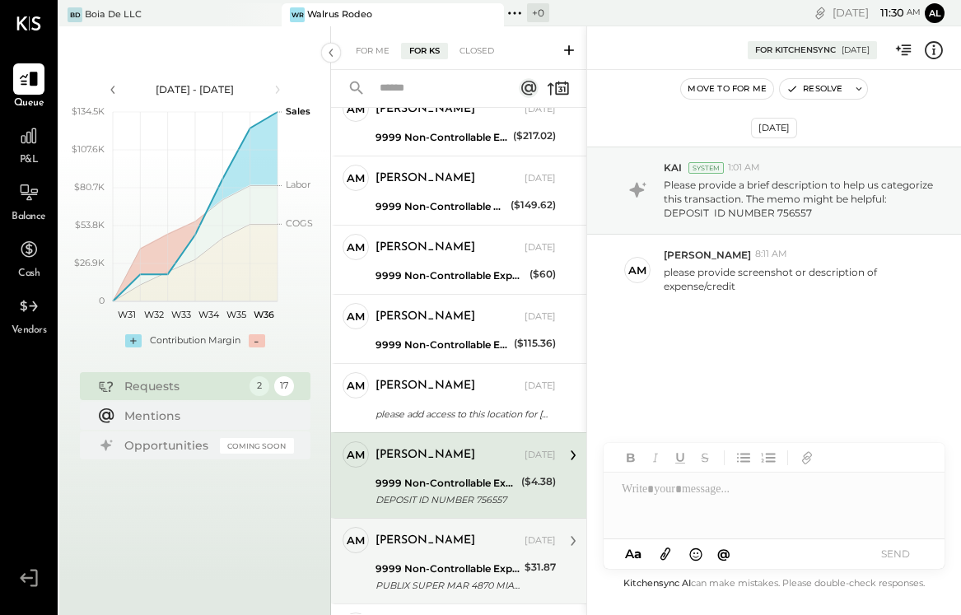
click at [477, 534] on div "[PERSON_NAME]" at bounding box center [448, 541] width 146 height 16
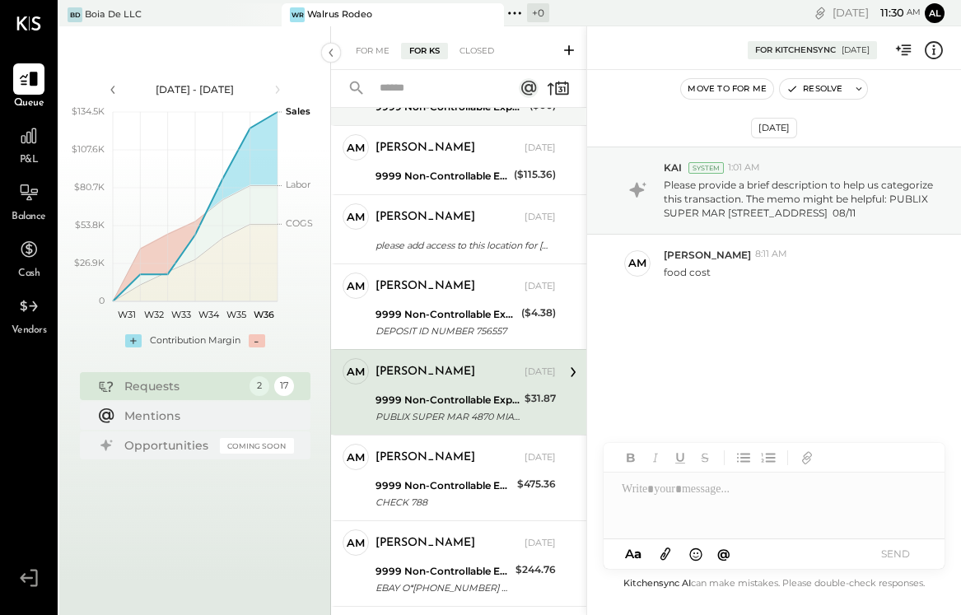
scroll to position [343, 0]
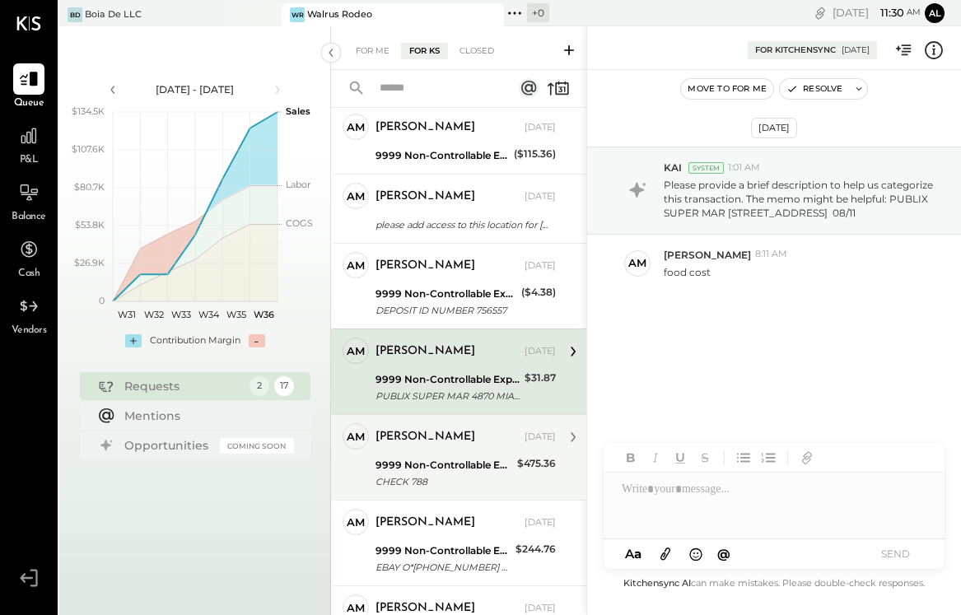
click at [469, 457] on div "9999 Non-Controllable Expenses:Other Income and Expenses:To Be Classified P&L" at bounding box center [443, 465] width 137 height 16
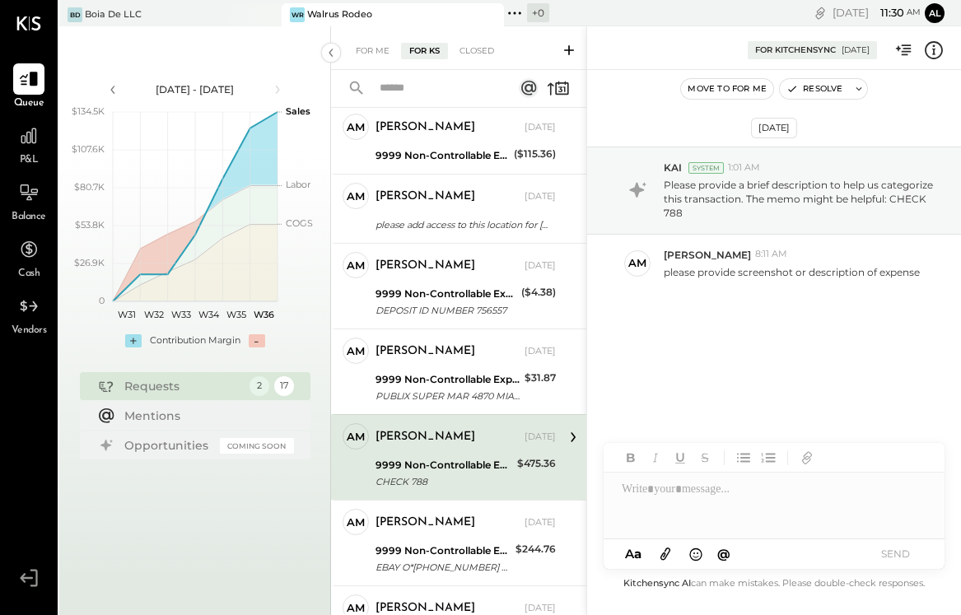
click at [943, 52] on icon at bounding box center [933, 50] width 21 height 21
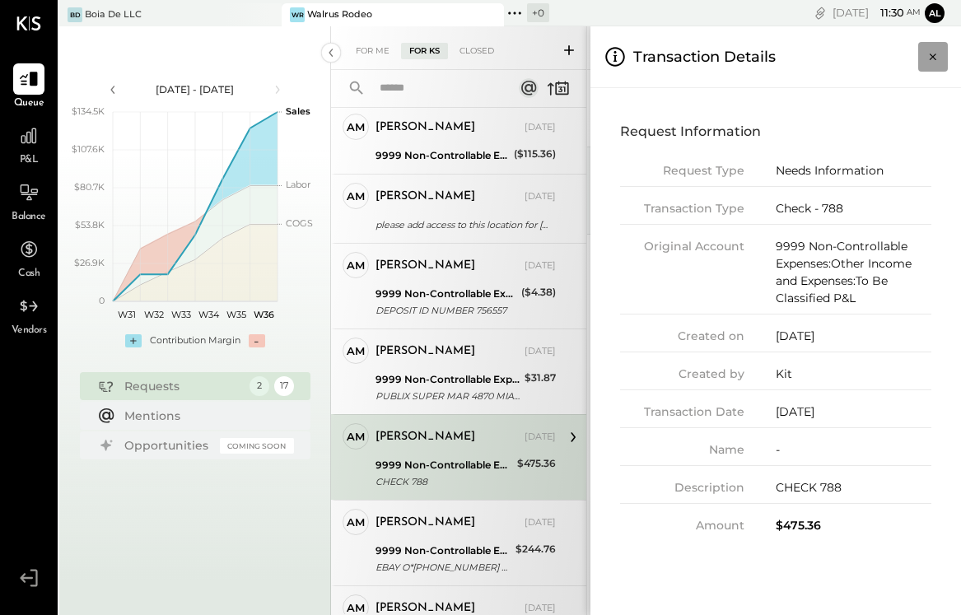
click at [931, 50] on icon "Close panel" at bounding box center [933, 57] width 16 height 16
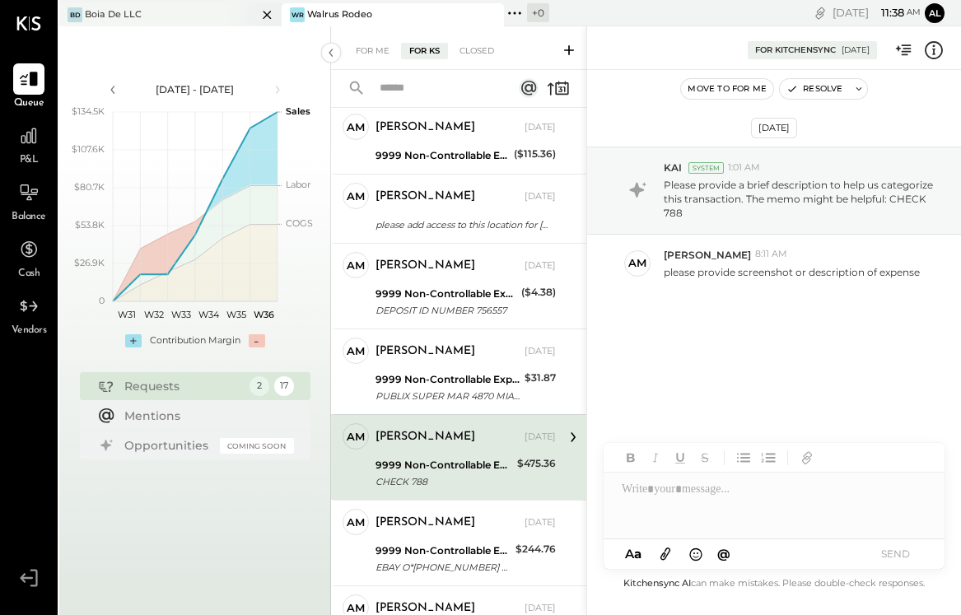
click at [208, 16] on div "BD Boia De LLC" at bounding box center [158, 14] width 198 height 15
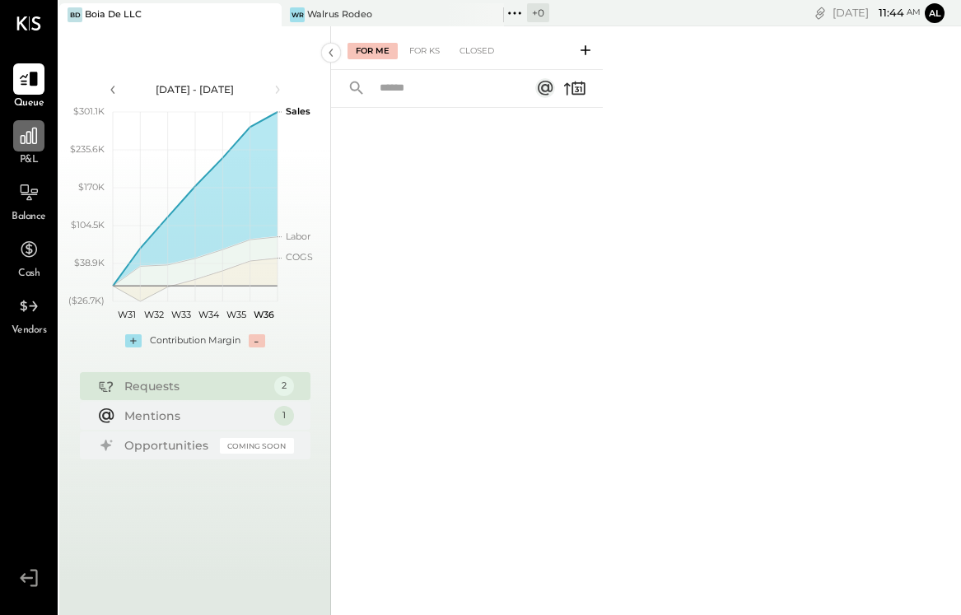
click at [35, 142] on icon at bounding box center [28, 135] width 21 height 21
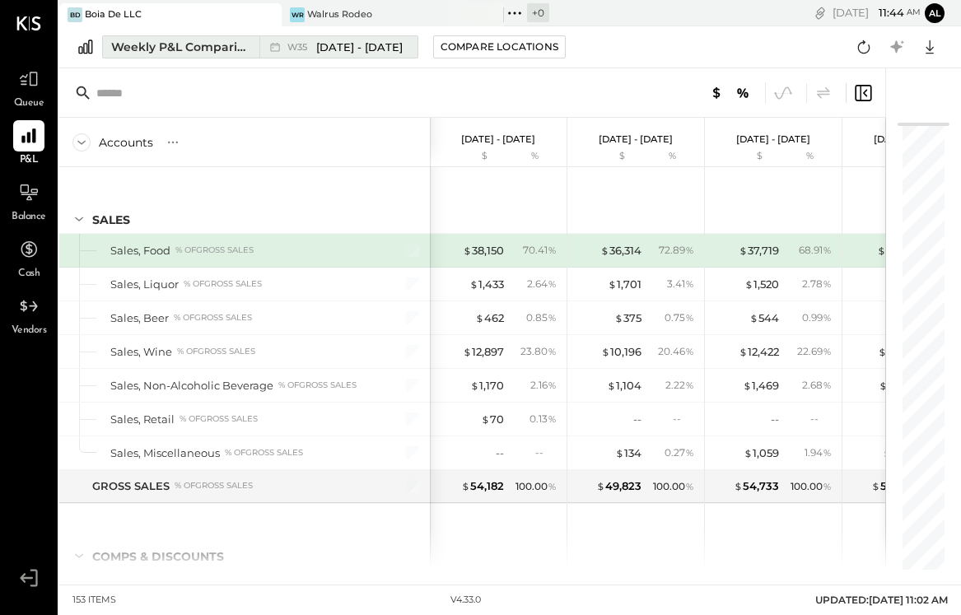
click at [166, 44] on div "Weekly P&L Comparison" at bounding box center [180, 47] width 138 height 16
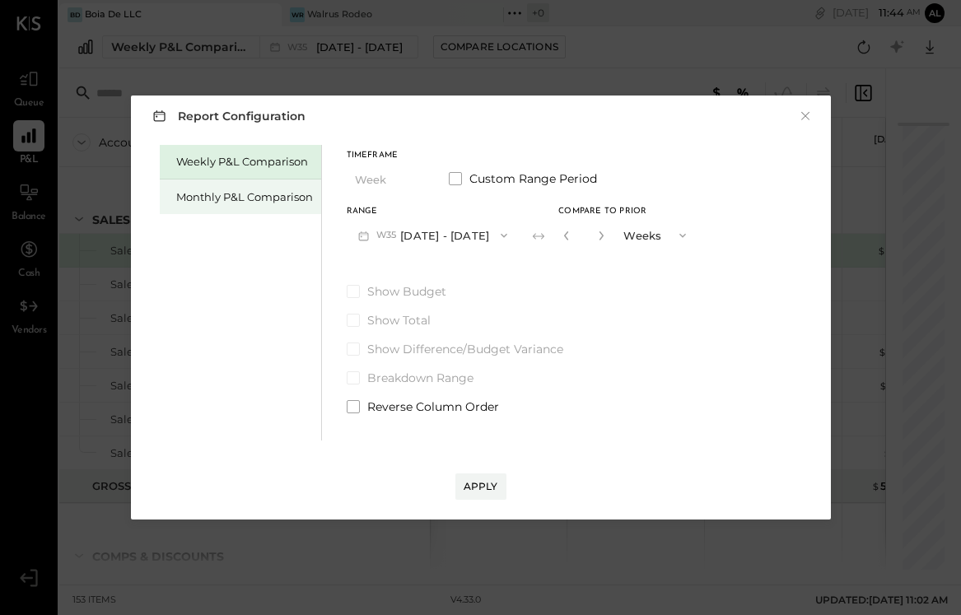
click at [217, 191] on div "Monthly P&L Comparison" at bounding box center [244, 197] width 137 height 16
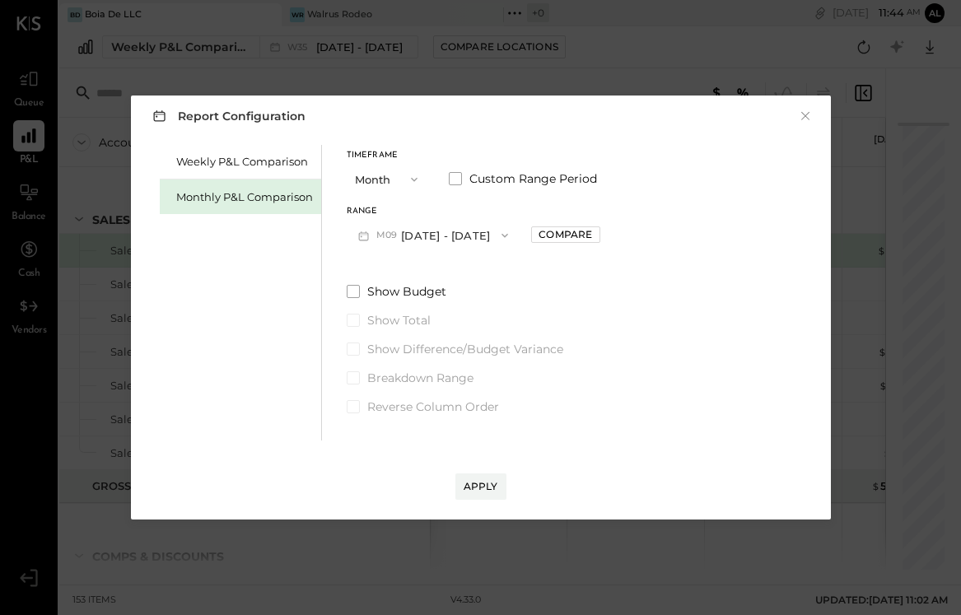
click at [475, 231] on button "M09 Sep 1 - 30, 2025" at bounding box center [434, 235] width 174 height 30
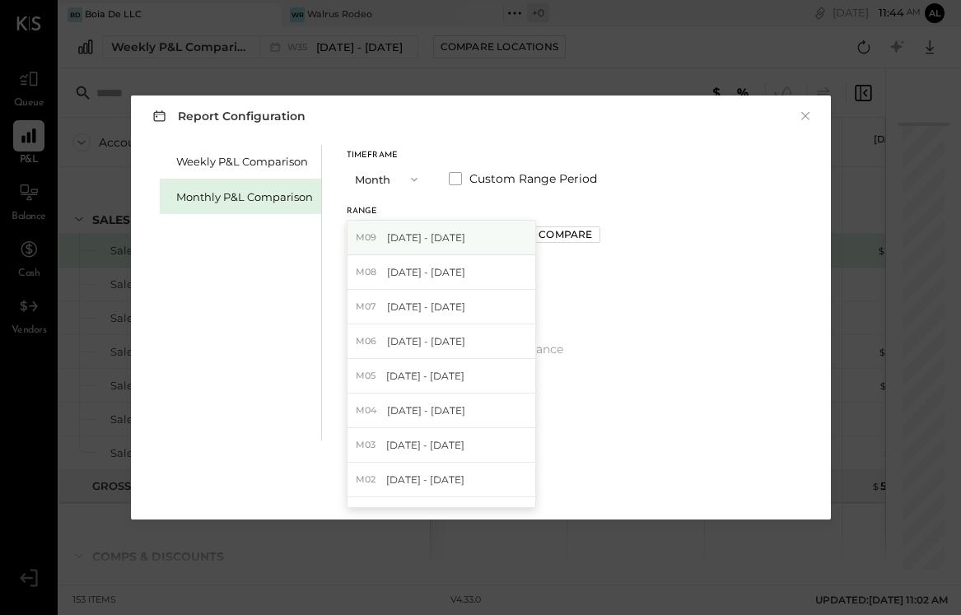
click at [436, 247] on div "M09 Sep 1 - 30, 2025" at bounding box center [441, 238] width 188 height 35
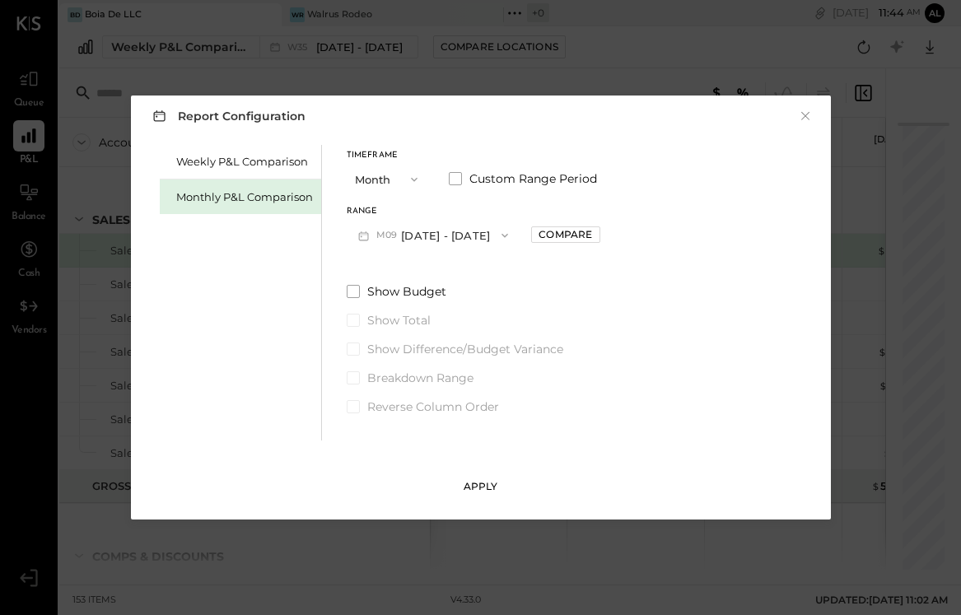
click at [483, 482] on div "Apply" at bounding box center [481, 486] width 35 height 14
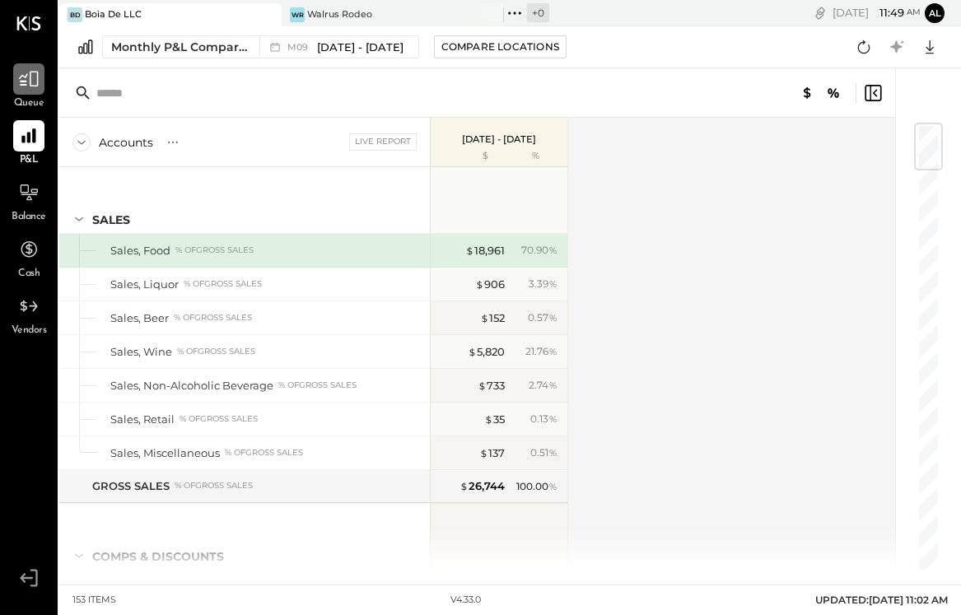
click at [38, 90] on icon at bounding box center [28, 78] width 21 height 21
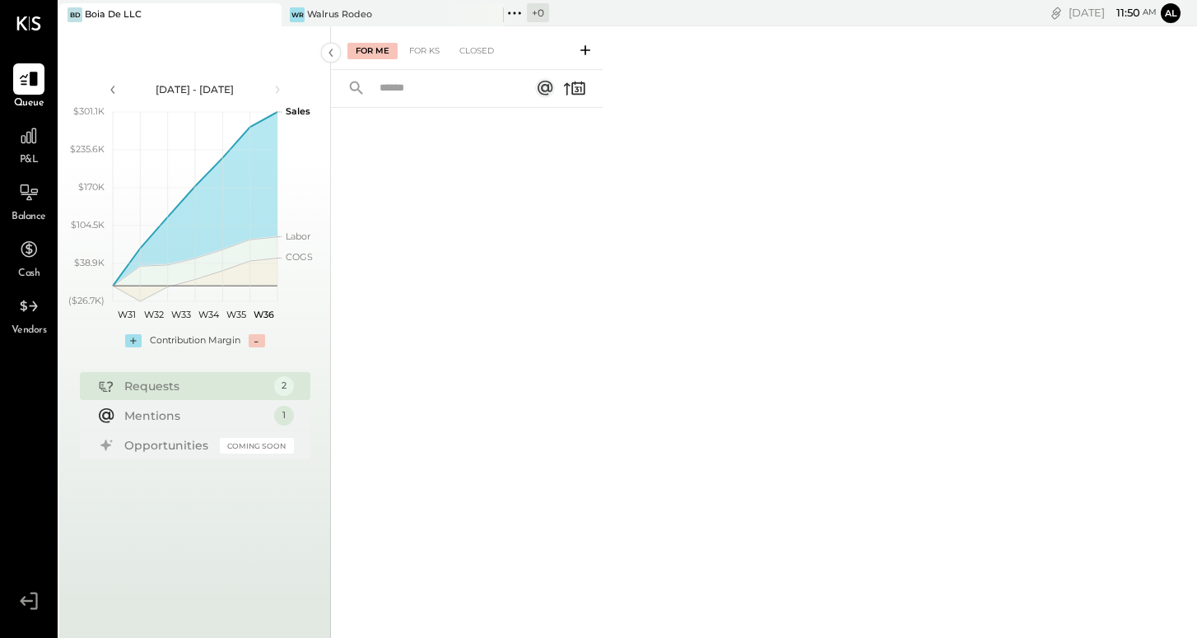
click at [584, 44] on icon at bounding box center [585, 50] width 16 height 16
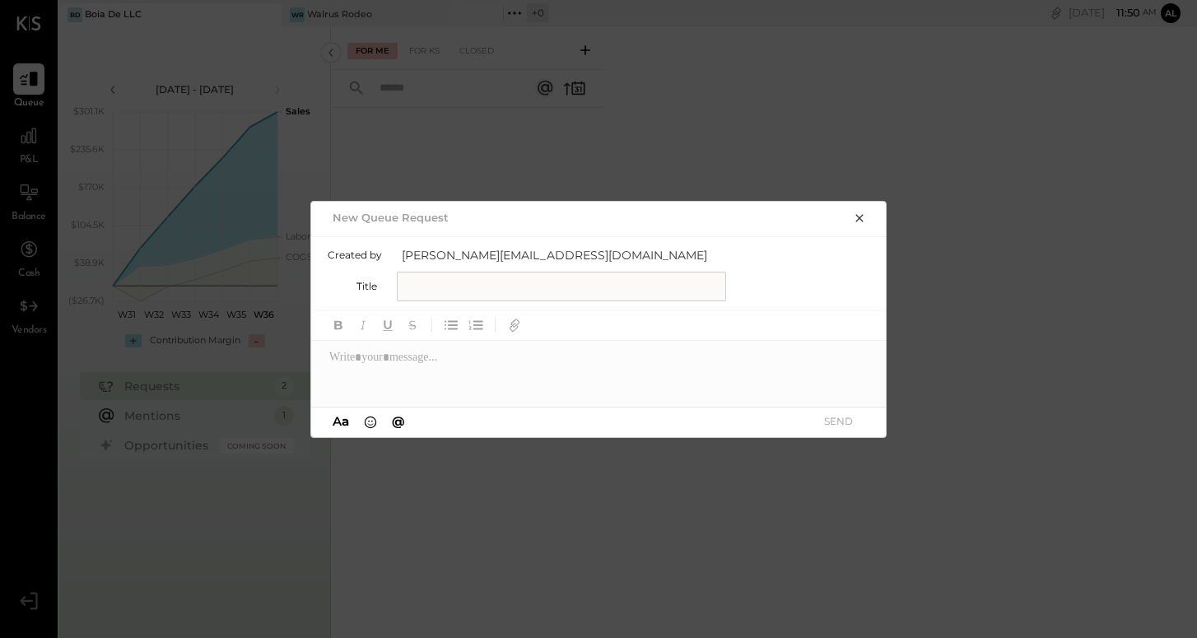
click at [384, 423] on div "A a @" at bounding box center [369, 422] width 82 height 18
click at [402, 423] on span "@" at bounding box center [398, 421] width 13 height 16
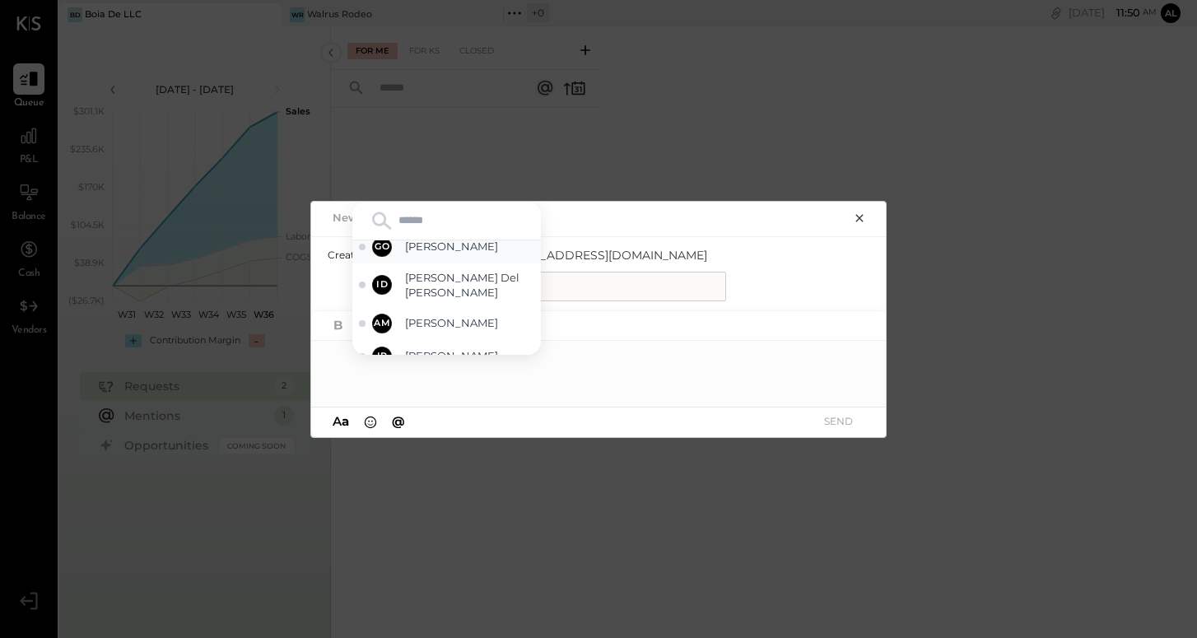
scroll to position [46, 0]
click at [883, 207] on div "New Queue Request" at bounding box center [599, 217] width 576 height 31
click at [860, 208] on button "button" at bounding box center [859, 217] width 23 height 18
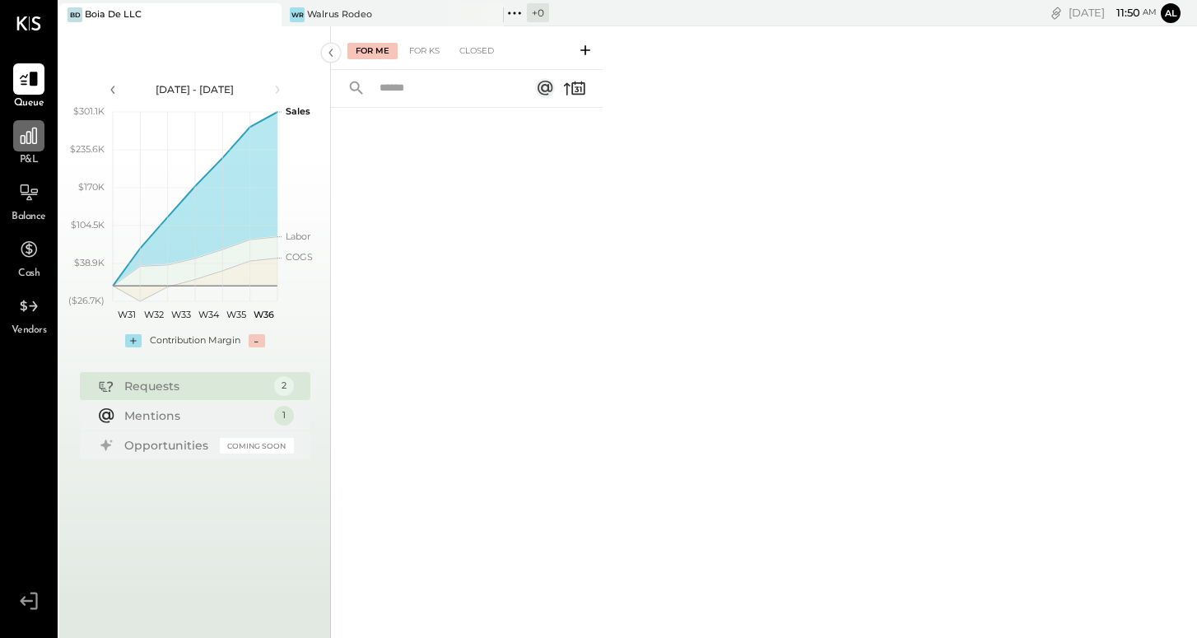
click at [28, 150] on div at bounding box center [28, 135] width 31 height 31
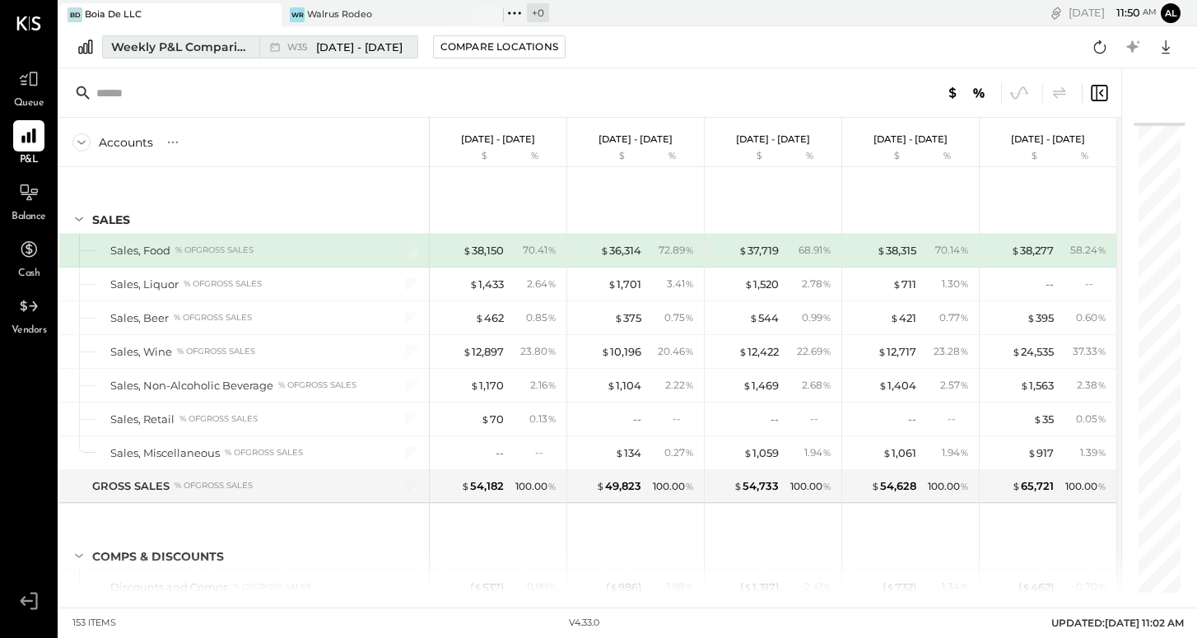
click at [356, 45] on span "[DATE] - [DATE]" at bounding box center [359, 48] width 86 height 16
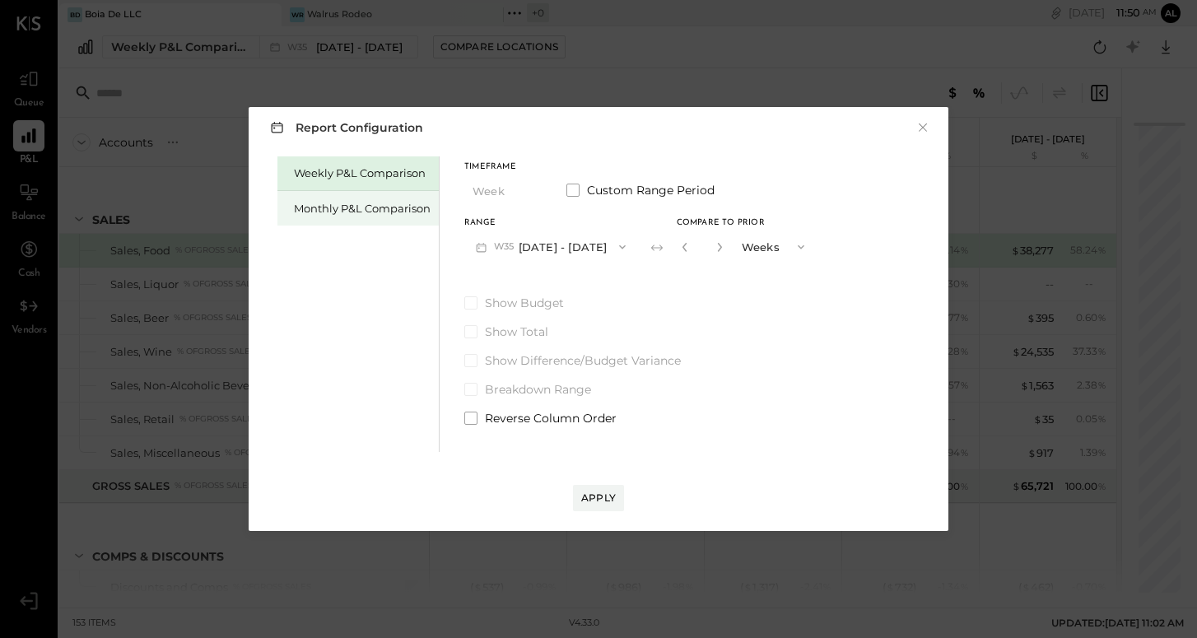
click at [376, 212] on div "Monthly P&L Comparison" at bounding box center [362, 209] width 137 height 16
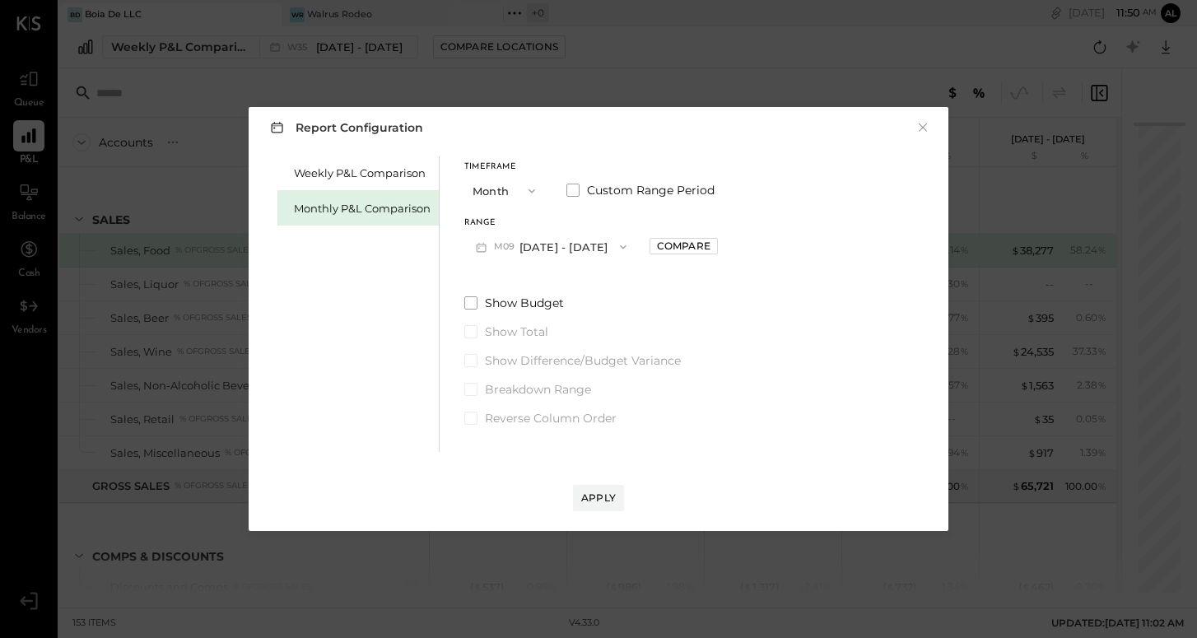
click at [510, 194] on button "Month" at bounding box center [505, 190] width 82 height 30
click at [507, 188] on span "Month" at bounding box center [494, 190] width 33 height 11
click at [557, 256] on button "M09 Sep 1 - 30, 2025" at bounding box center [551, 246] width 174 height 30
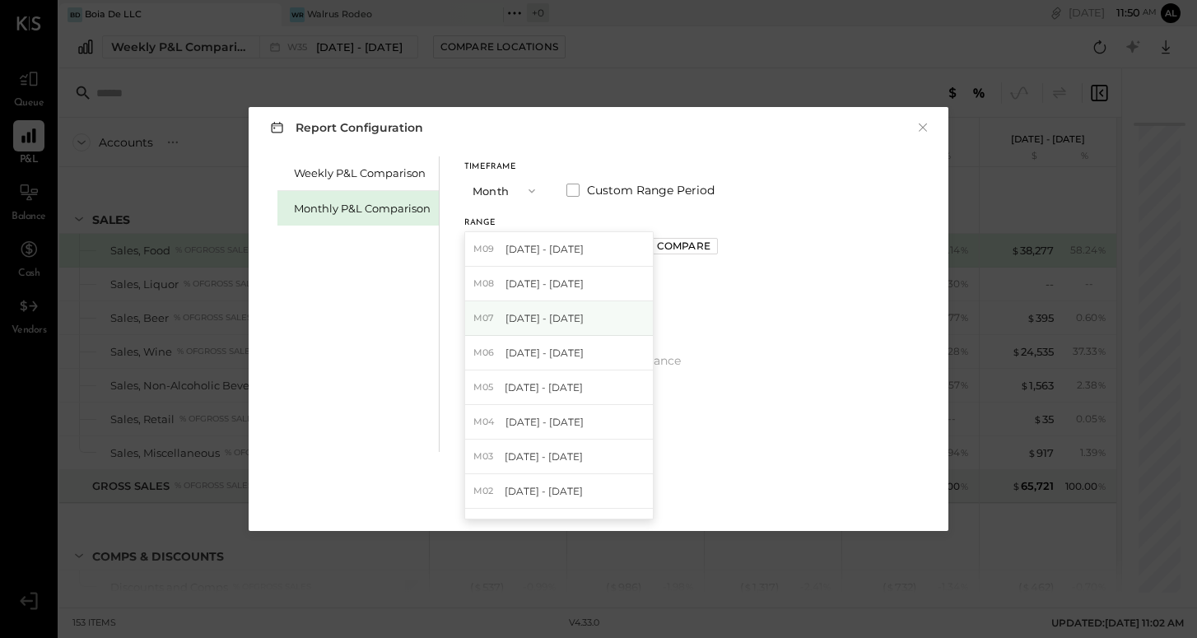
click at [563, 324] on span "Jul 1 - 31, 2025" at bounding box center [545, 318] width 78 height 14
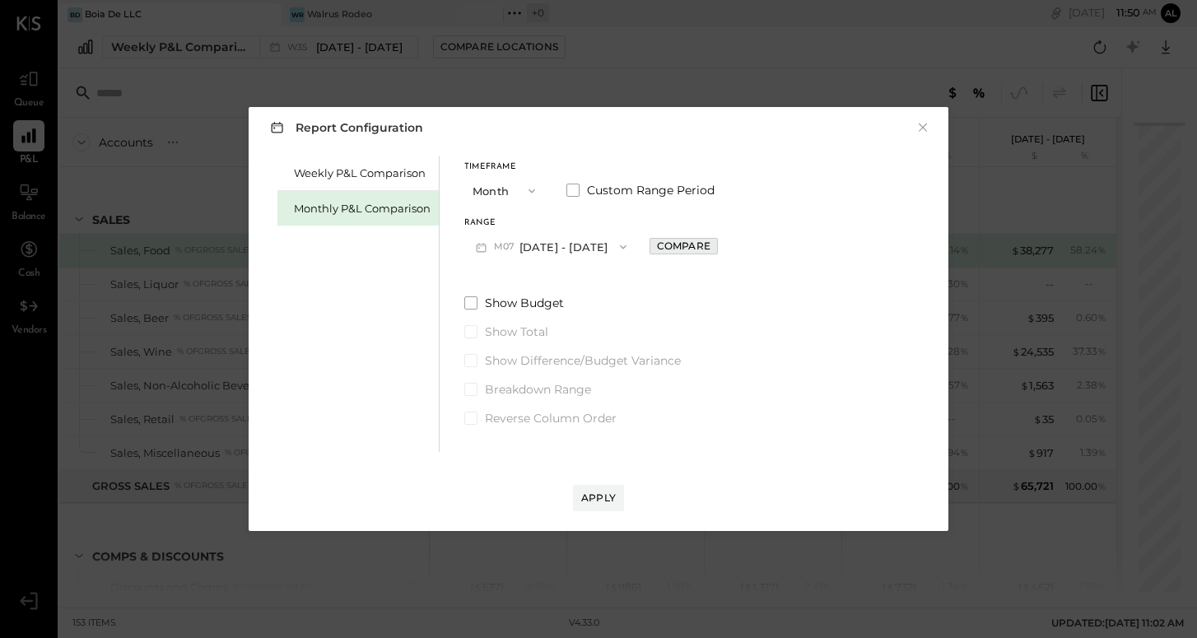
click at [666, 250] on div "Compare" at bounding box center [684, 246] width 54 height 14
click at [716, 248] on icon "button" at bounding box center [721, 247] width 10 height 10
type input "*"
click at [586, 498] on div "Apply" at bounding box center [598, 498] width 35 height 14
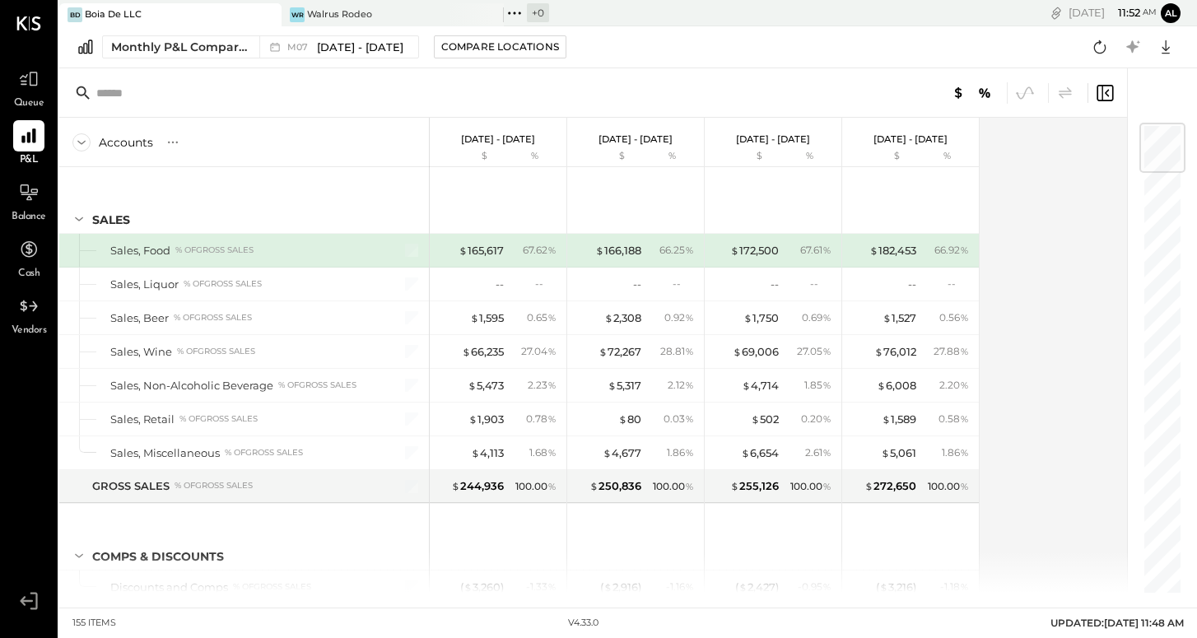
click at [131, 249] on div "Sales, Food" at bounding box center [140, 251] width 60 height 16
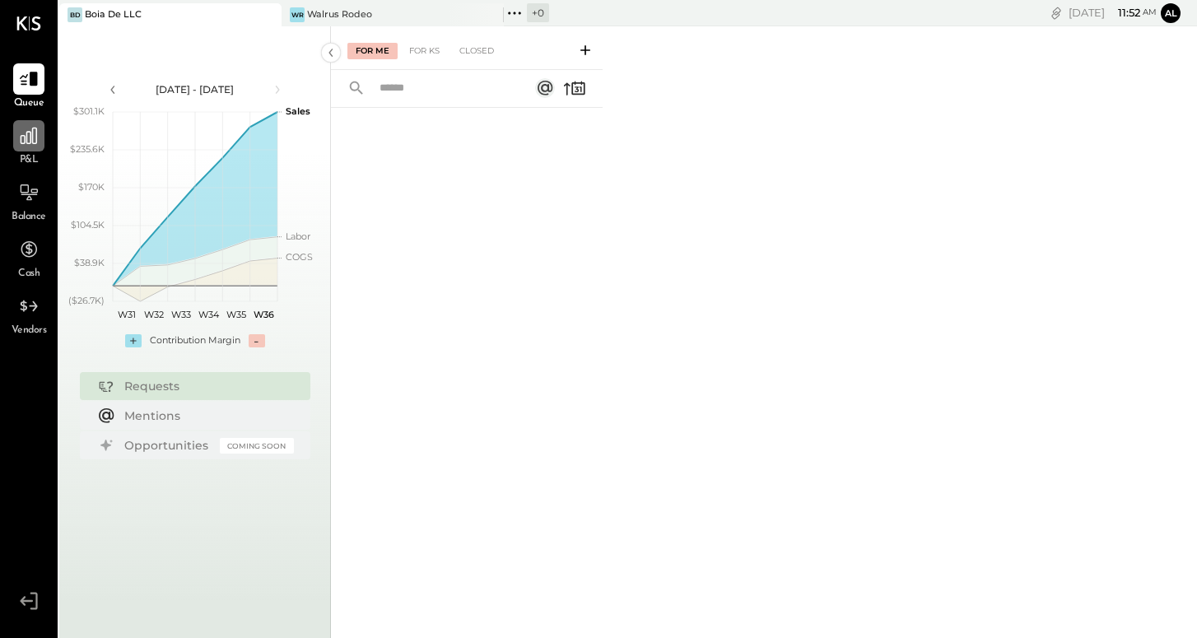
click at [18, 138] on icon at bounding box center [28, 135] width 21 height 21
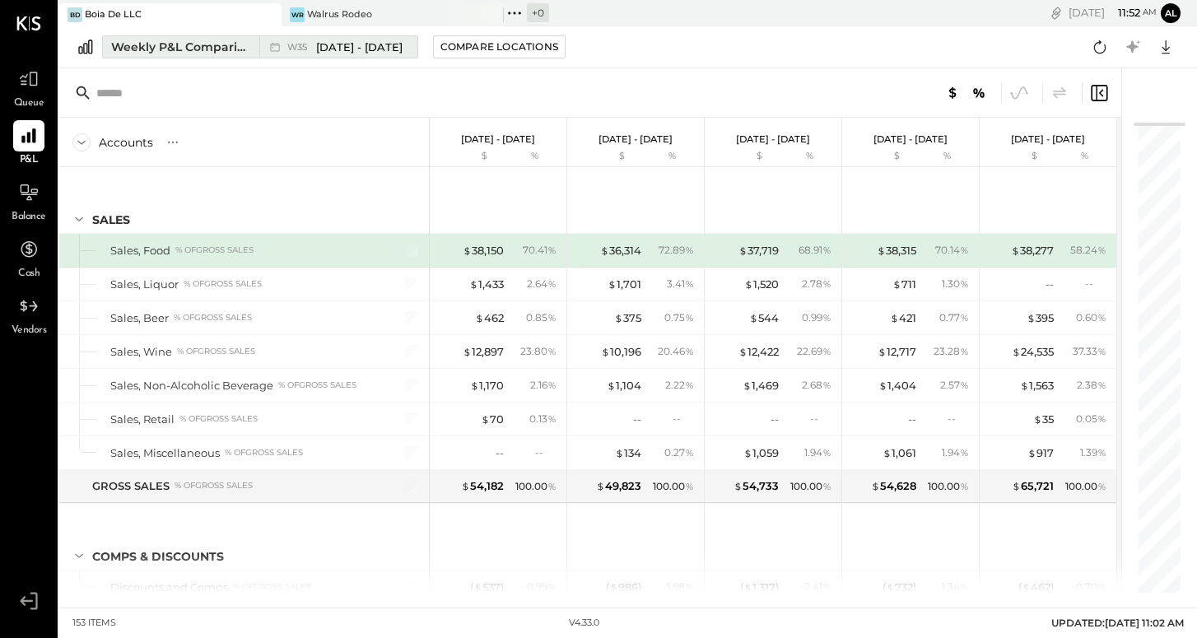
click at [334, 57] on div "W35 Aug 25 - 31, 2025" at bounding box center [334, 46] width 150 height 21
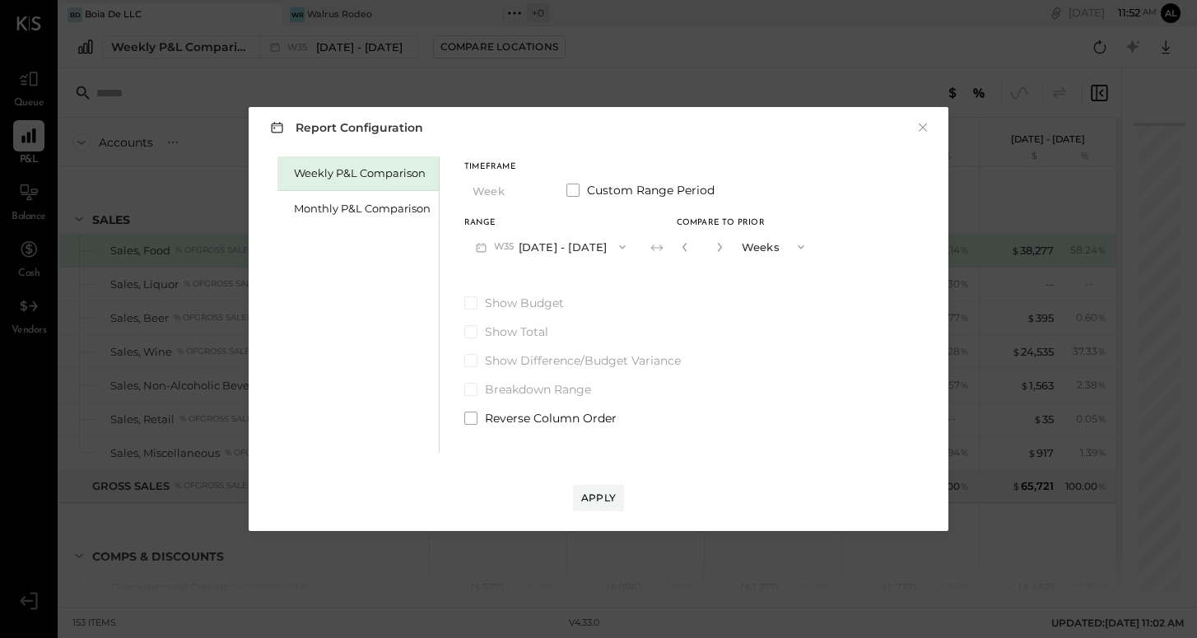
click at [372, 283] on div "Weekly P&L Comparison Monthly P&L Comparison" at bounding box center [358, 304] width 162 height 296
click at [689, 251] on icon "button" at bounding box center [685, 247] width 10 height 10
click at [686, 249] on icon "button" at bounding box center [685, 247] width 4 height 9
type input "*"
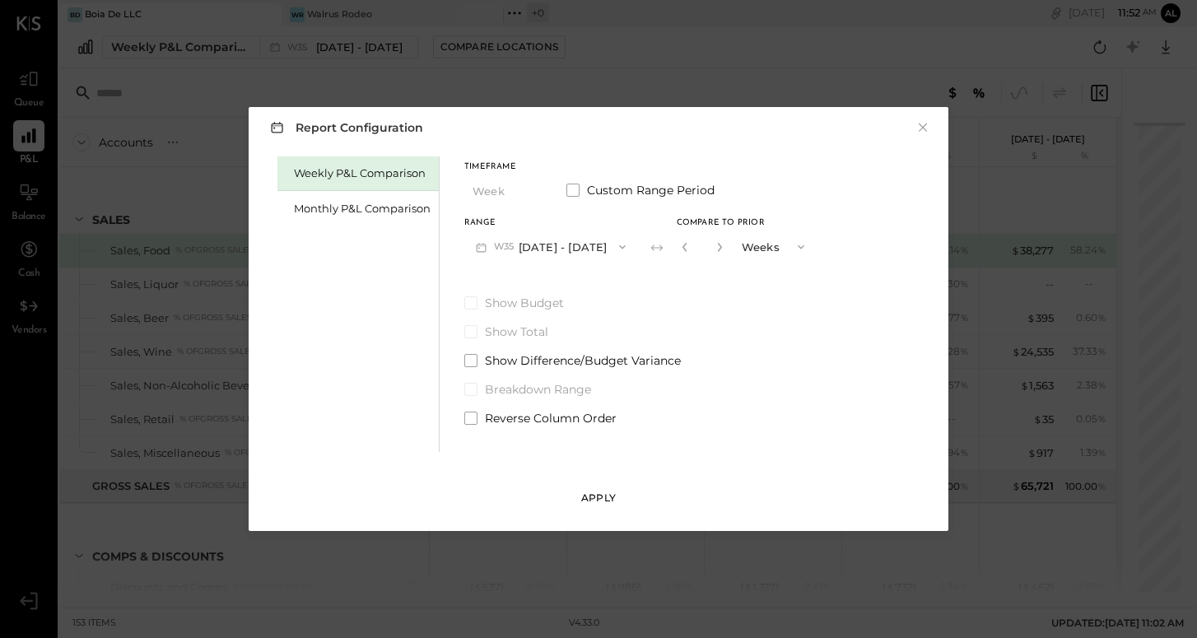
click at [598, 499] on div "Apply" at bounding box center [598, 498] width 35 height 14
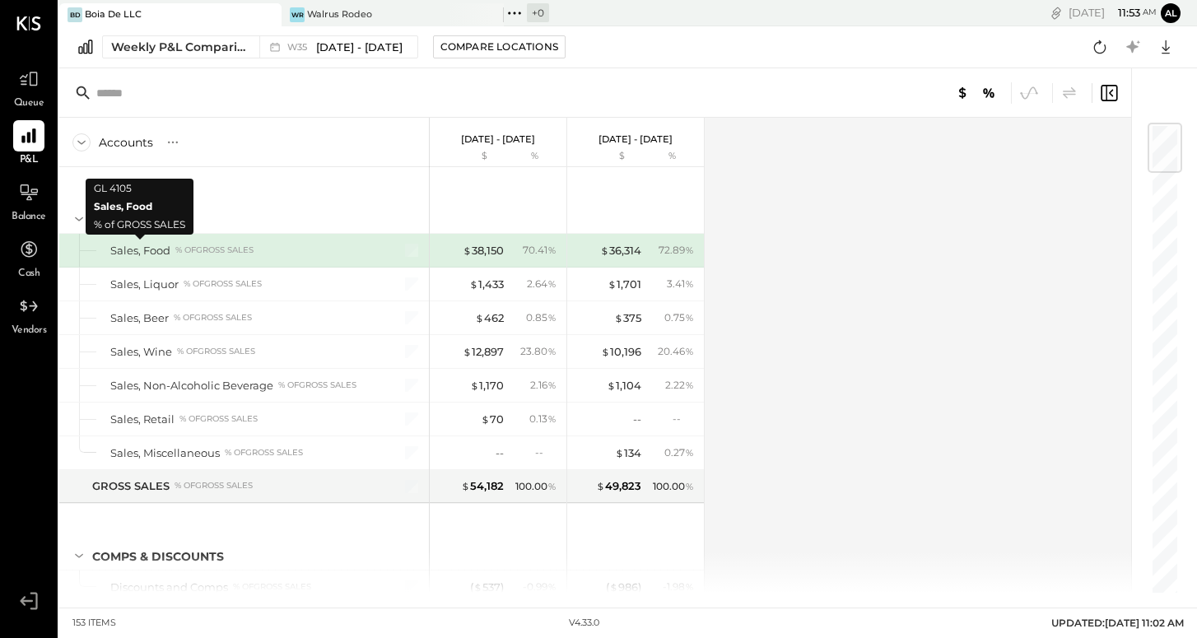
click at [128, 250] on div "Sales, Food" at bounding box center [140, 251] width 60 height 16
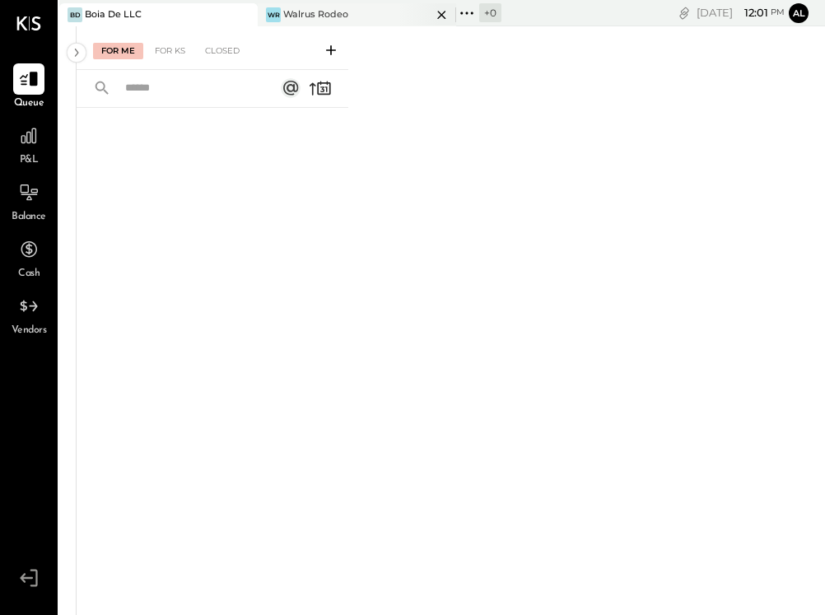
click at [380, 6] on div "WR Walrus Rodeo" at bounding box center [357, 14] width 198 height 23
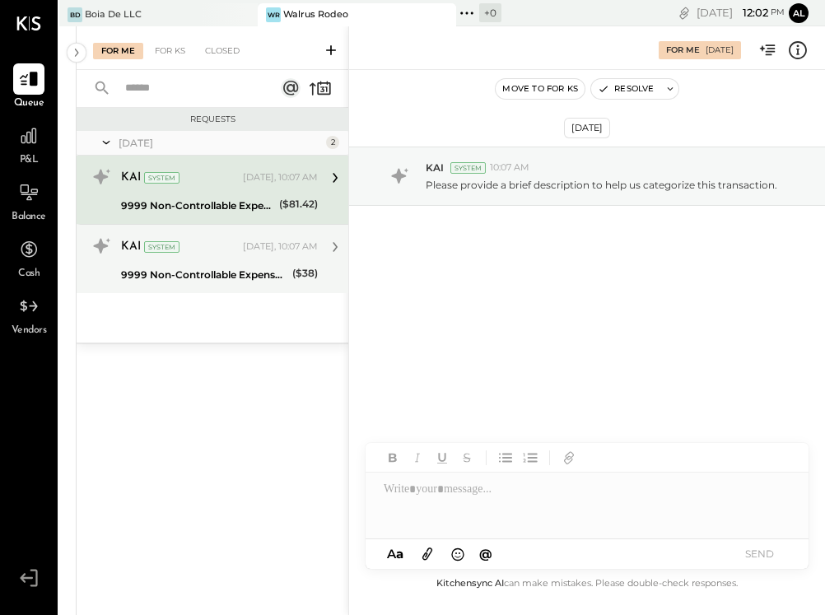
click at [232, 281] on div "9999 Non-Controllable Expenses:Other Income and Expenses:To Be Classified P&L" at bounding box center [204, 275] width 166 height 16
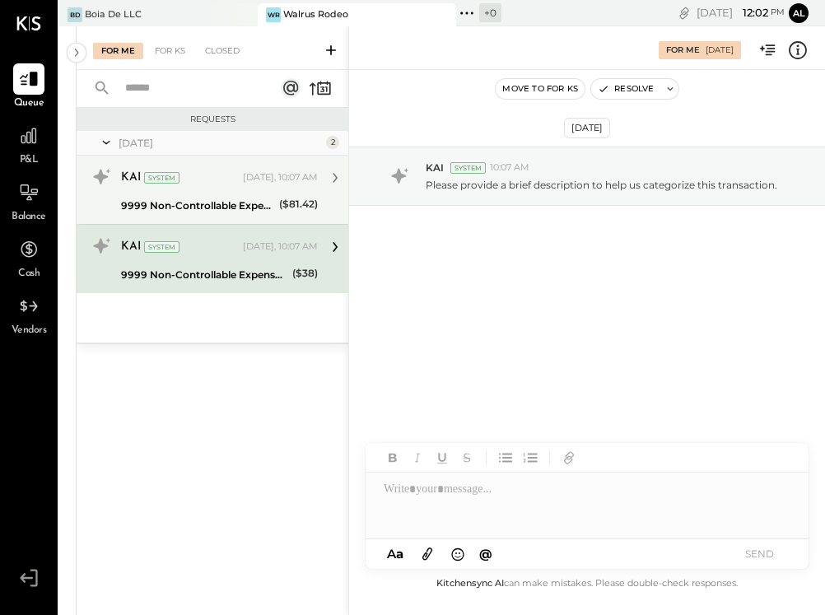
click at [235, 175] on div "KAI System" at bounding box center [180, 178] width 119 height 16
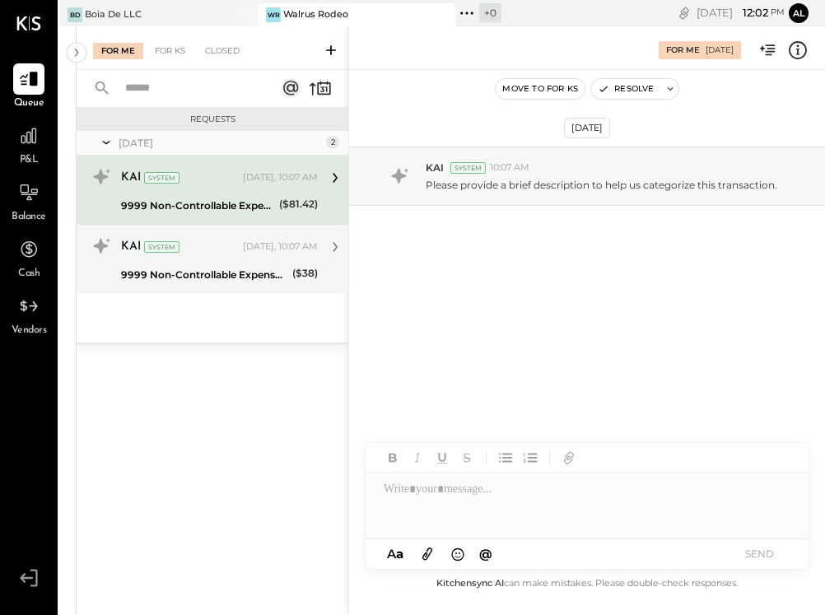
click at [233, 250] on div "KAI System" at bounding box center [180, 247] width 119 height 16
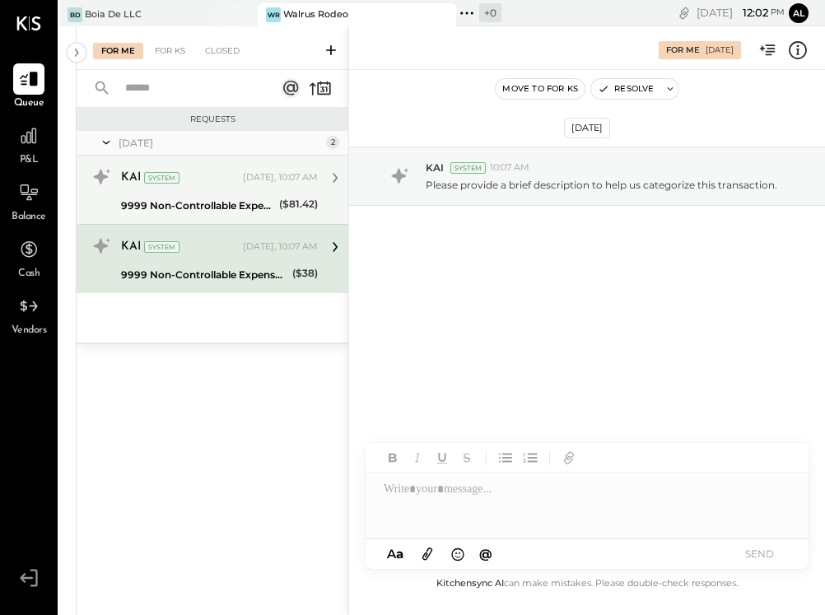
click at [234, 180] on div "KAI System" at bounding box center [180, 178] width 119 height 16
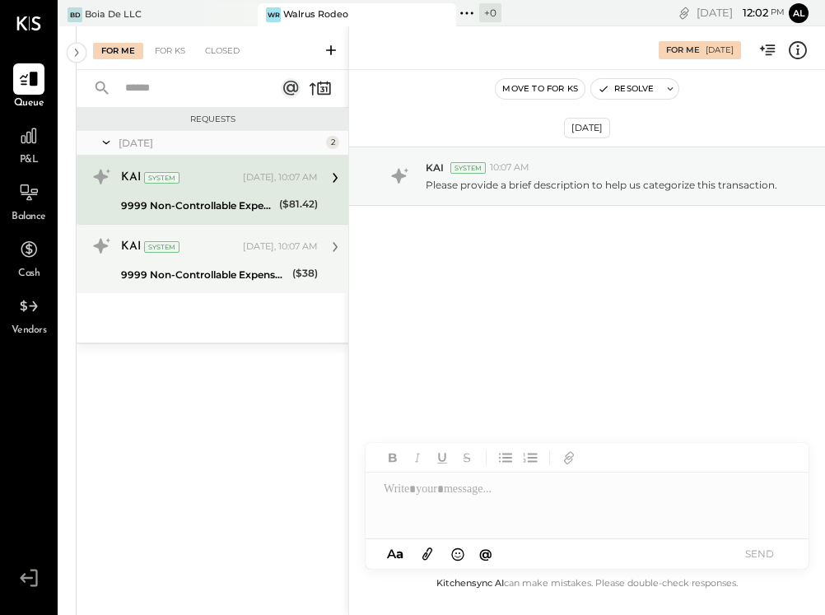
click at [240, 276] on div "9999 Non-Controllable Expenses:Other Income and Expenses:To Be Classified P&L" at bounding box center [204, 275] width 166 height 16
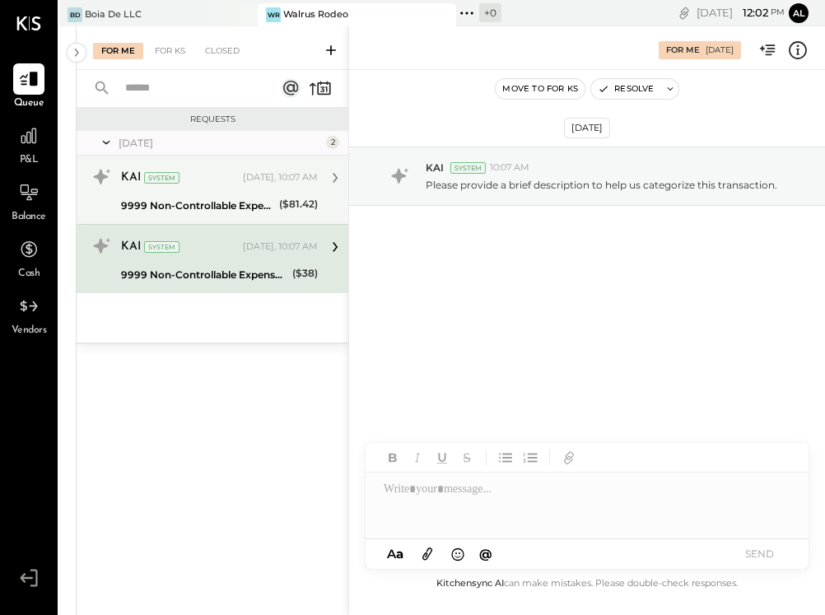
click at [225, 205] on div "9999 Non-Controllable Expenses:Other Income and Expenses:To Be Classified P&L" at bounding box center [197, 206] width 153 height 16
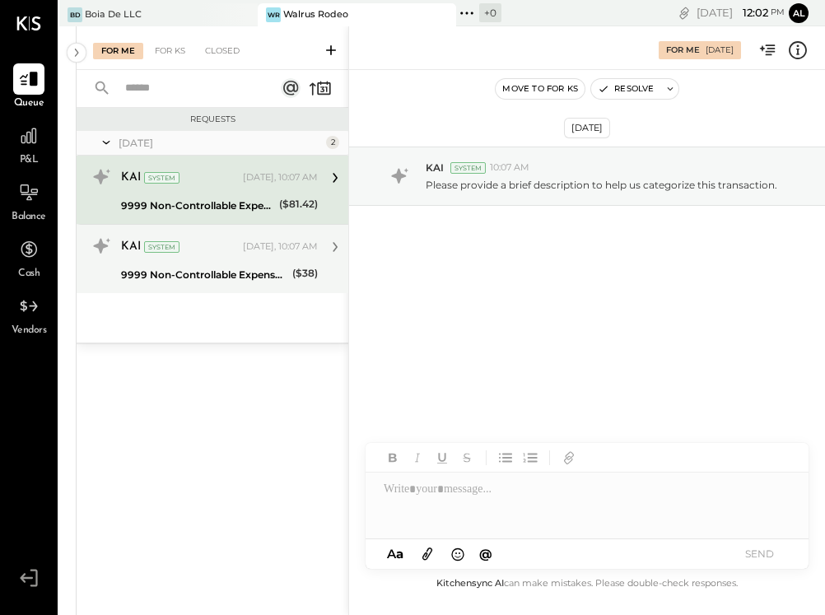
click at [231, 267] on div "9999 Non-Controllable Expenses:Other Income and Expenses:To Be Classified P&L" at bounding box center [204, 275] width 166 height 16
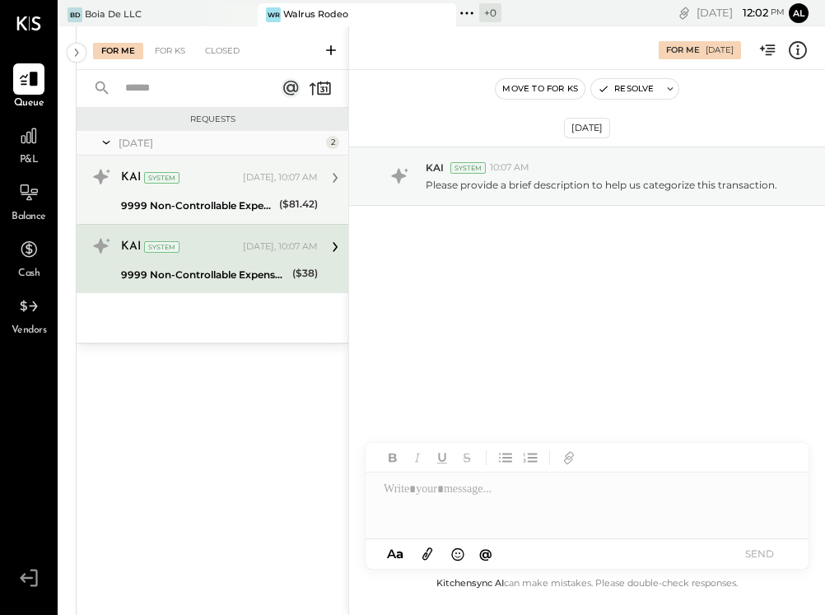
click at [223, 176] on div "KAI System" at bounding box center [180, 178] width 119 height 16
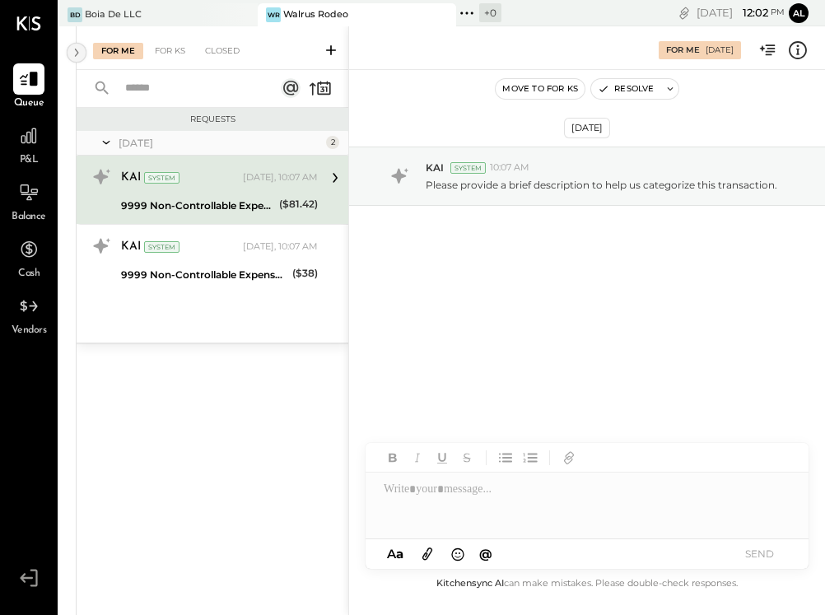
click at [72, 58] on icon at bounding box center [77, 53] width 18 height 30
click at [18, 161] on div "P&L" at bounding box center [28, 144] width 31 height 48
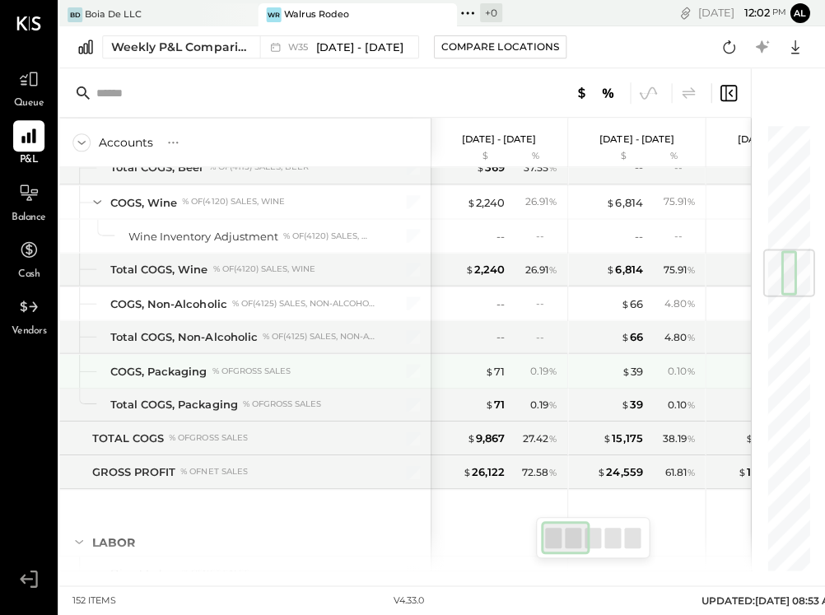
scroll to position [1061, 0]
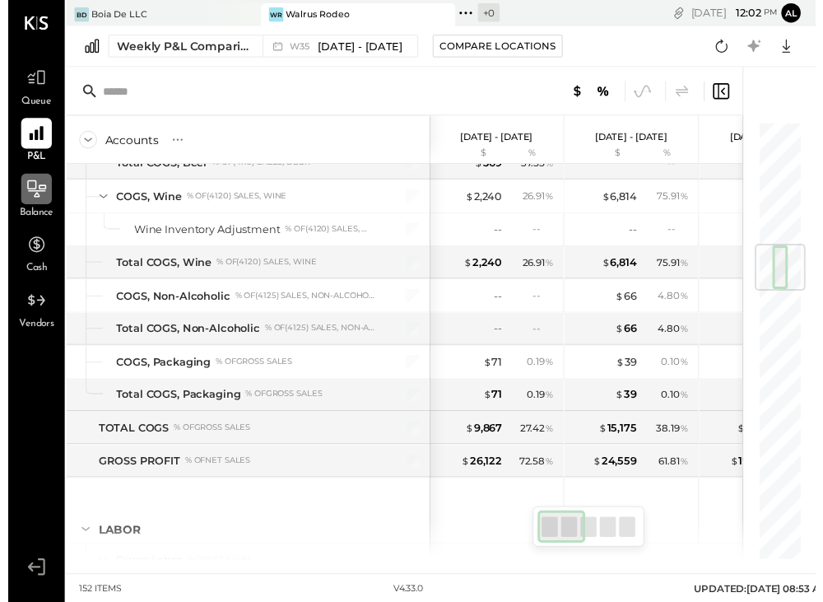
click at [27, 200] on icon at bounding box center [29, 192] width 19 height 17
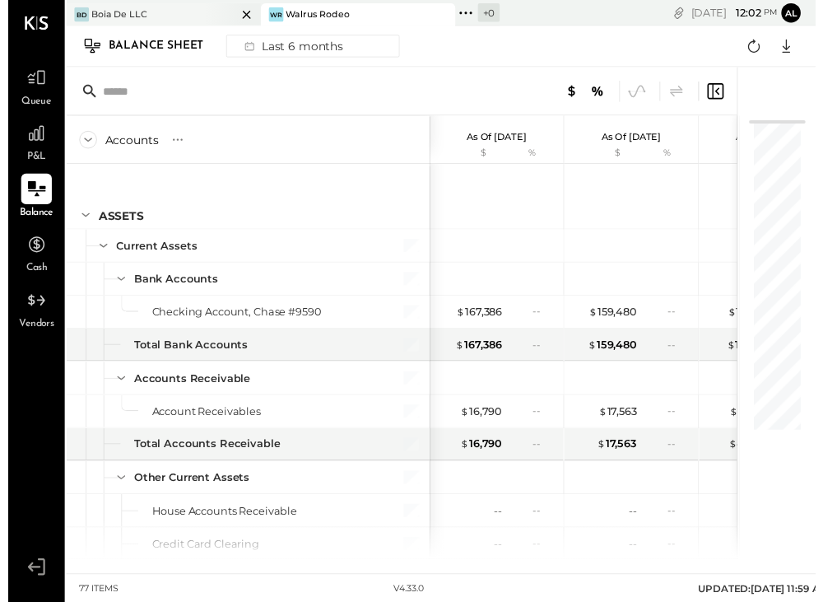
click at [208, 8] on div at bounding box center [229, 14] width 58 height 22
